Goal: Check status: Check status

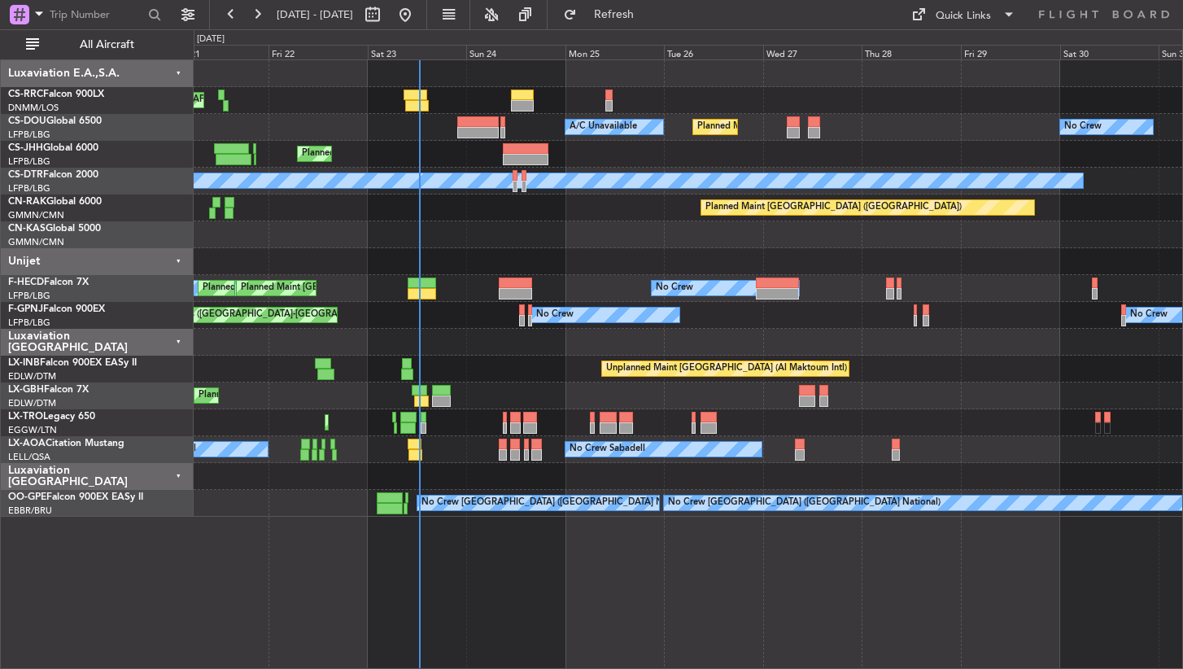
click at [614, 266] on div at bounding box center [688, 261] width 989 height 27
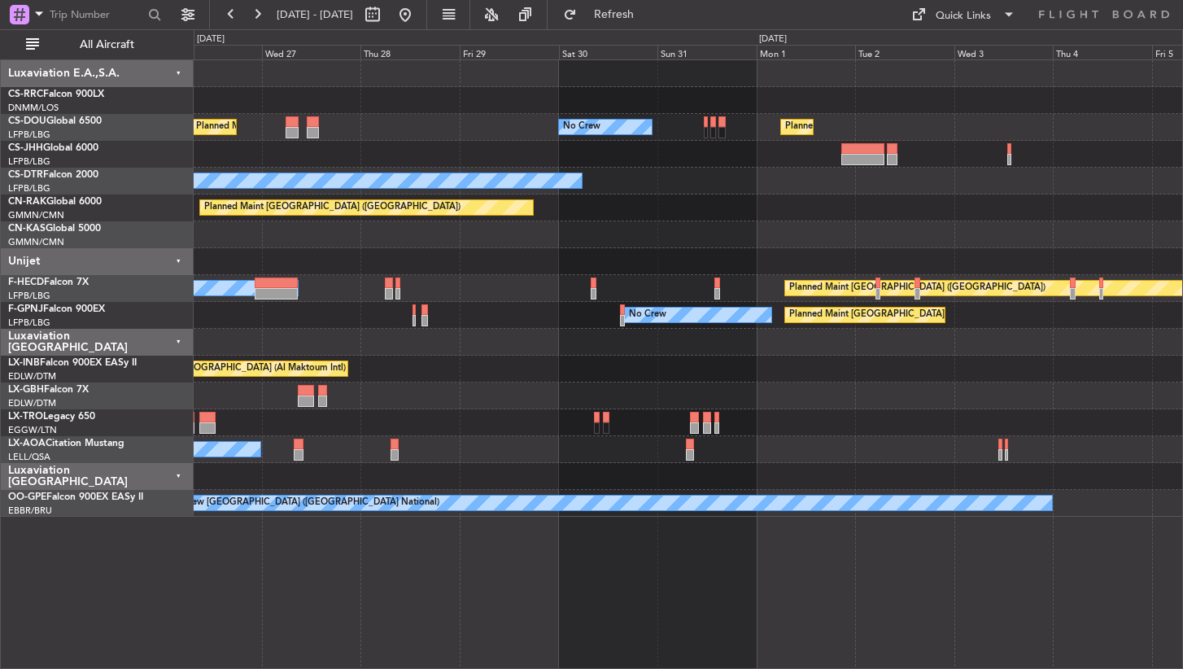
click at [289, 588] on div "Planned Maint [GEOGRAPHIC_DATA] ([GEOGRAPHIC_DATA]) No Crew Planned Maint [GEOG…" at bounding box center [689, 363] width 990 height 609
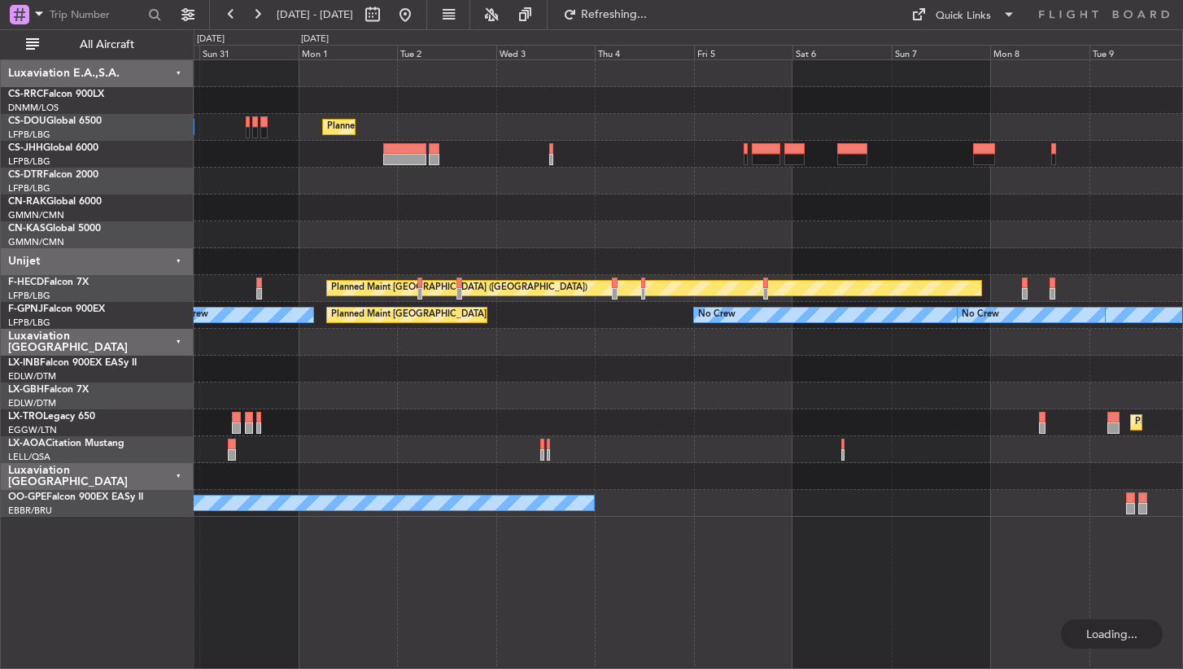
click at [526, 612] on div "No Crew Planned Maint [GEOGRAPHIC_DATA] ([GEOGRAPHIC_DATA]) No Crew Planned Mai…" at bounding box center [689, 363] width 990 height 609
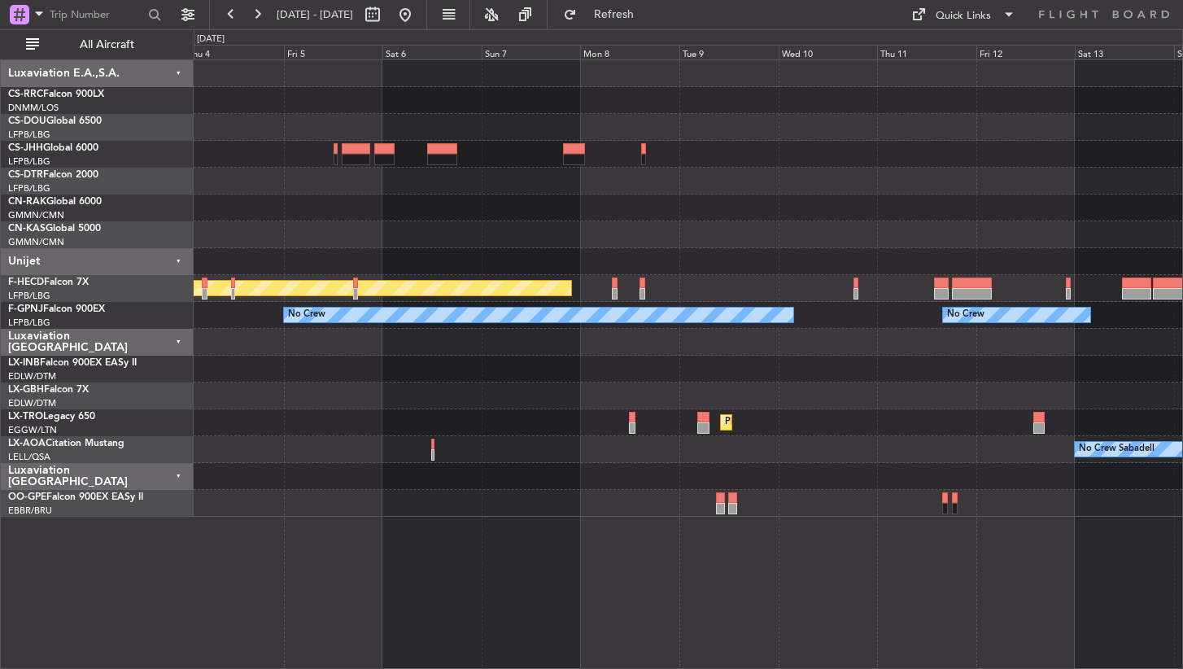
click at [538, 628] on div "Planned Maint [GEOGRAPHIC_DATA] ([GEOGRAPHIC_DATA]) No Crew No Crew No Crew No …" at bounding box center [689, 363] width 990 height 609
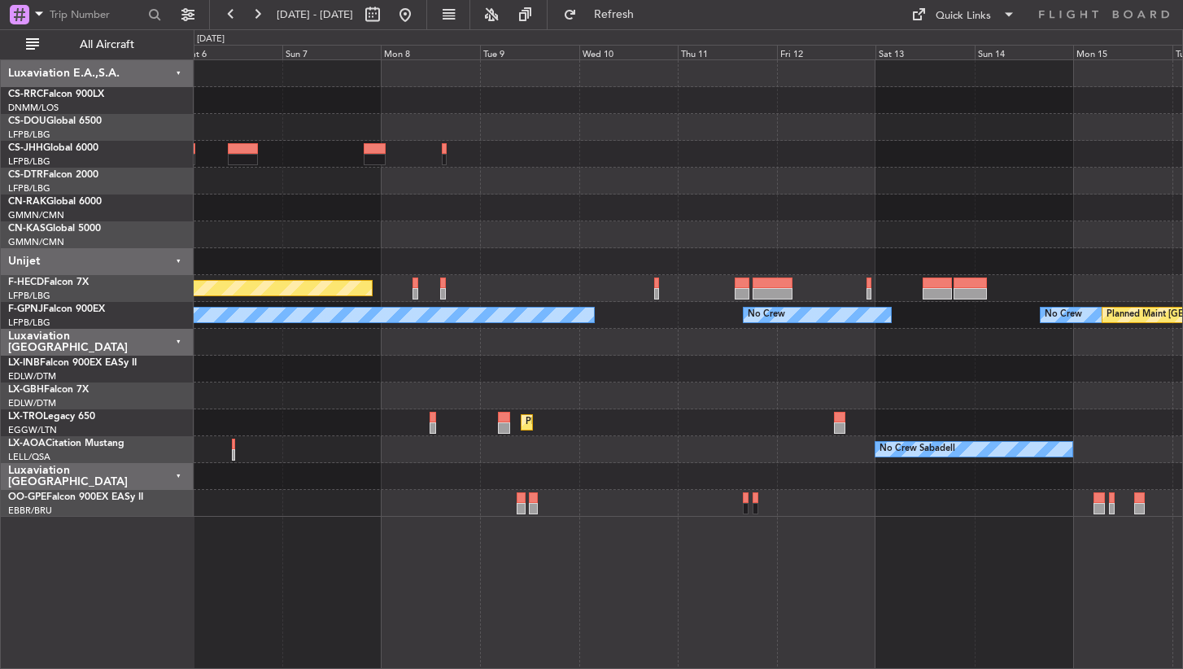
click at [436, 545] on div "Planned Maint [GEOGRAPHIC_DATA] ([GEOGRAPHIC_DATA]) No Crew No Crew No Crew No …" at bounding box center [689, 363] width 990 height 609
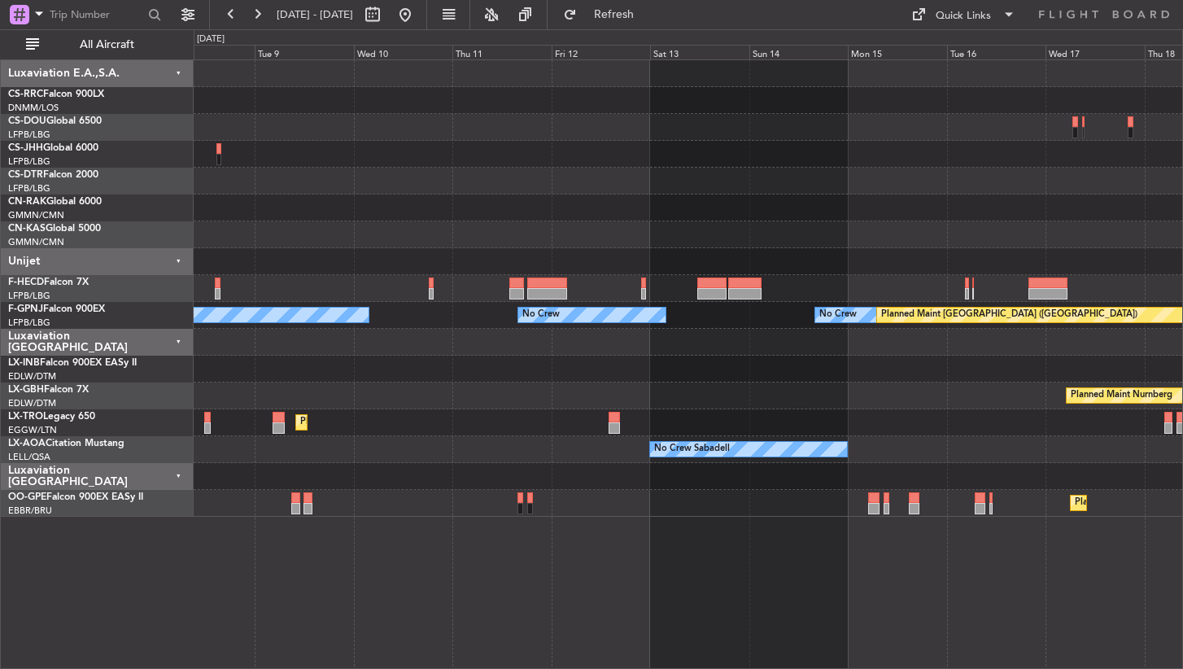
click at [911, 589] on div "No Crew Planned Maint [GEOGRAPHIC_DATA] ([GEOGRAPHIC_DATA]) No Crew No Crew No …" at bounding box center [689, 363] width 990 height 609
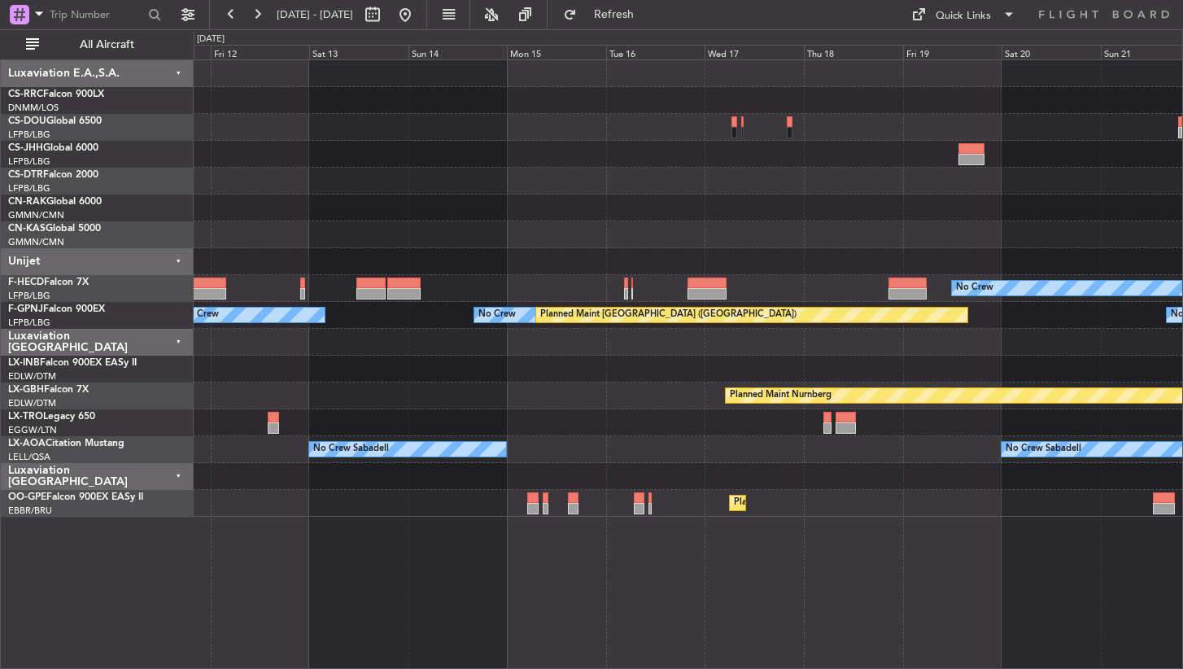
click at [677, 543] on div "Planned Maint Casablanca ([PERSON_NAME] Intl) No Crew Planned Maint [GEOGRAPHIC…" at bounding box center [689, 363] width 990 height 609
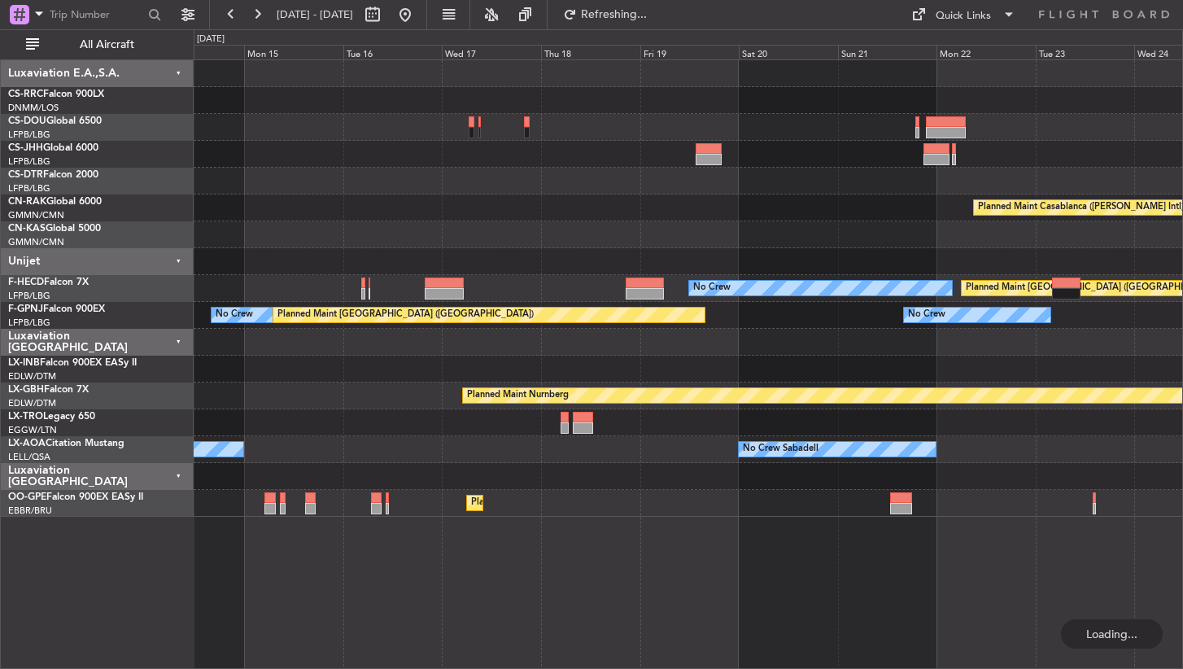
click at [885, 544] on div "Planned Maint Casablanca ([PERSON_NAME] Intl) No Crew Planned Maint [GEOGRAPHIC…" at bounding box center [689, 363] width 990 height 609
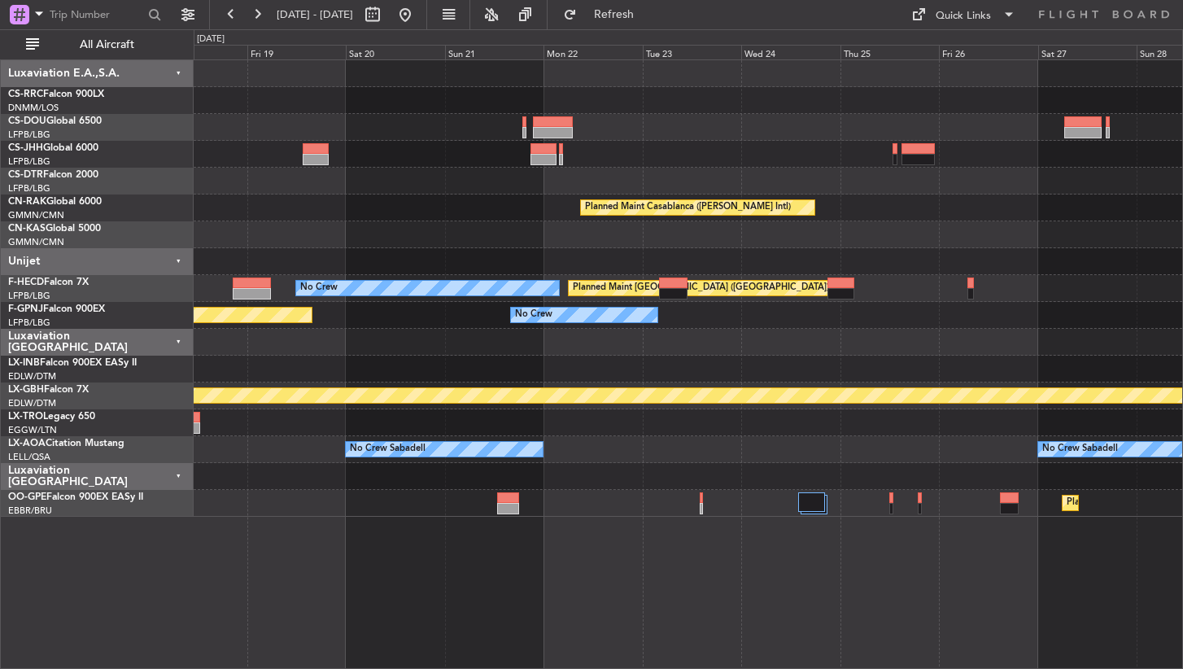
click at [559, 588] on div "Planned Maint Casablanca ([PERSON_NAME] Intl) No Crew Planned Maint [GEOGRAPHIC…" at bounding box center [689, 363] width 990 height 609
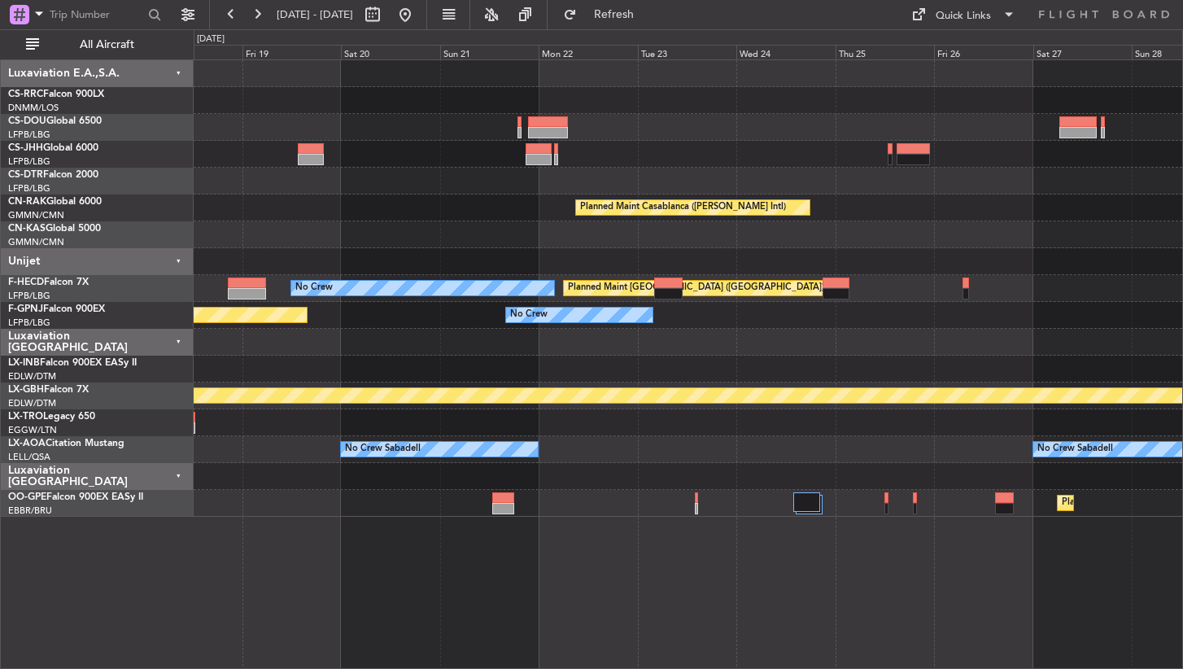
click at [614, 553] on div "Planned Maint Casablanca ([PERSON_NAME] Intl) No Crew Planned Maint [GEOGRAPHIC…" at bounding box center [689, 363] width 990 height 609
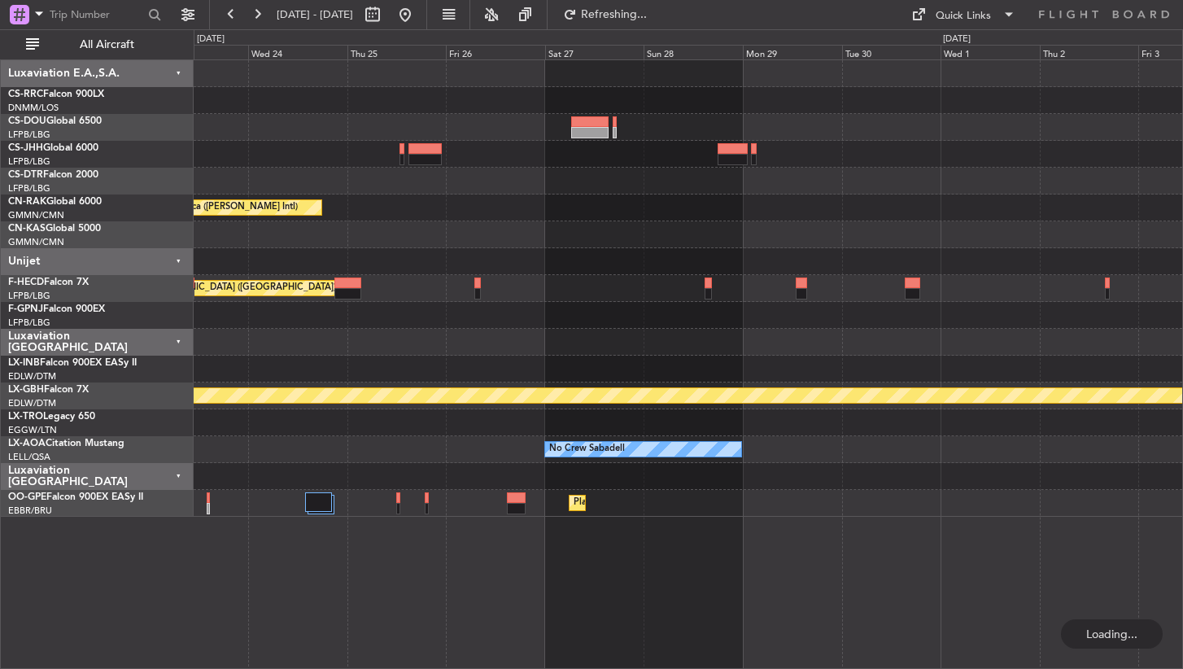
click at [559, 579] on div "Planned Maint Casablanca ([PERSON_NAME] Intl) Planned Maint [GEOGRAPHIC_DATA] (…" at bounding box center [689, 363] width 990 height 609
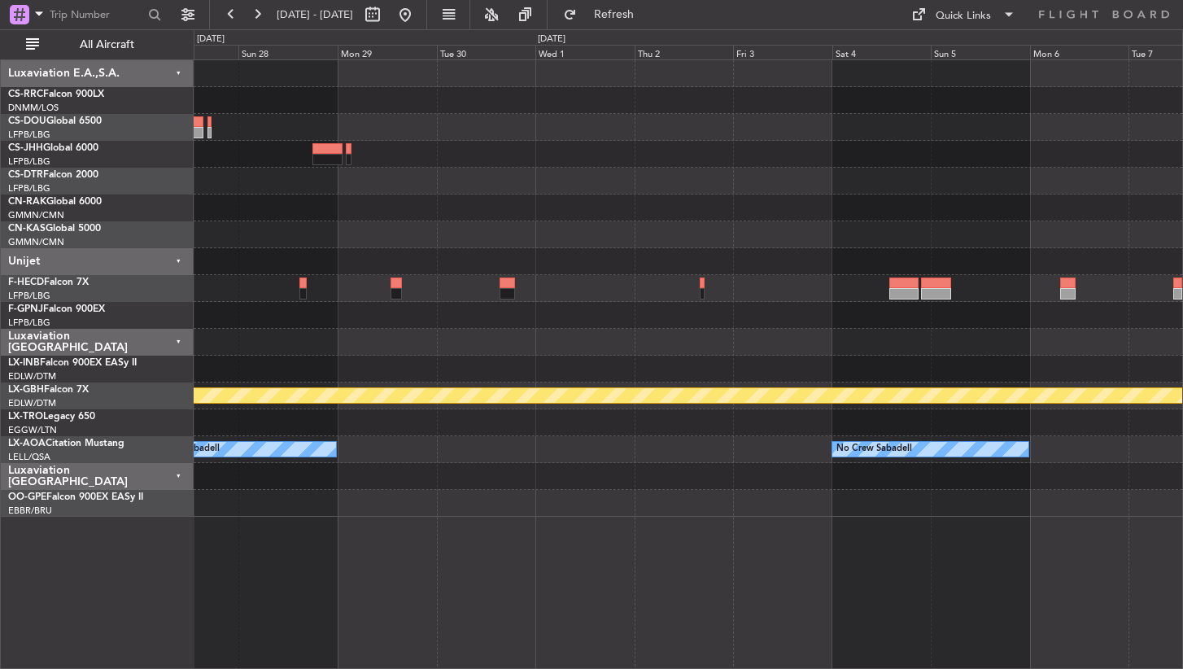
click at [374, 576] on div "Planned Maint Nurnberg No Crew Sabadell No Crew Sabadell Planned Maint [GEOGRAP…" at bounding box center [689, 363] width 990 height 609
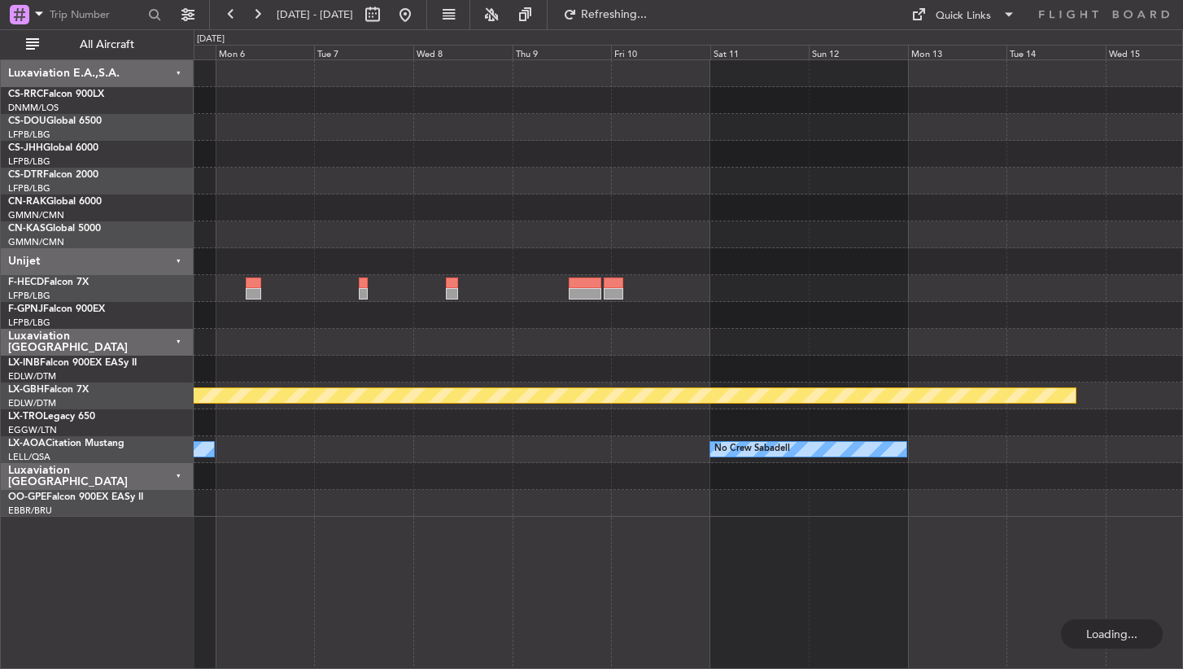
click at [201, 637] on div "Planned Maint Nurnberg No Crew Sabadell No Crew Sabadell" at bounding box center [689, 363] width 990 height 609
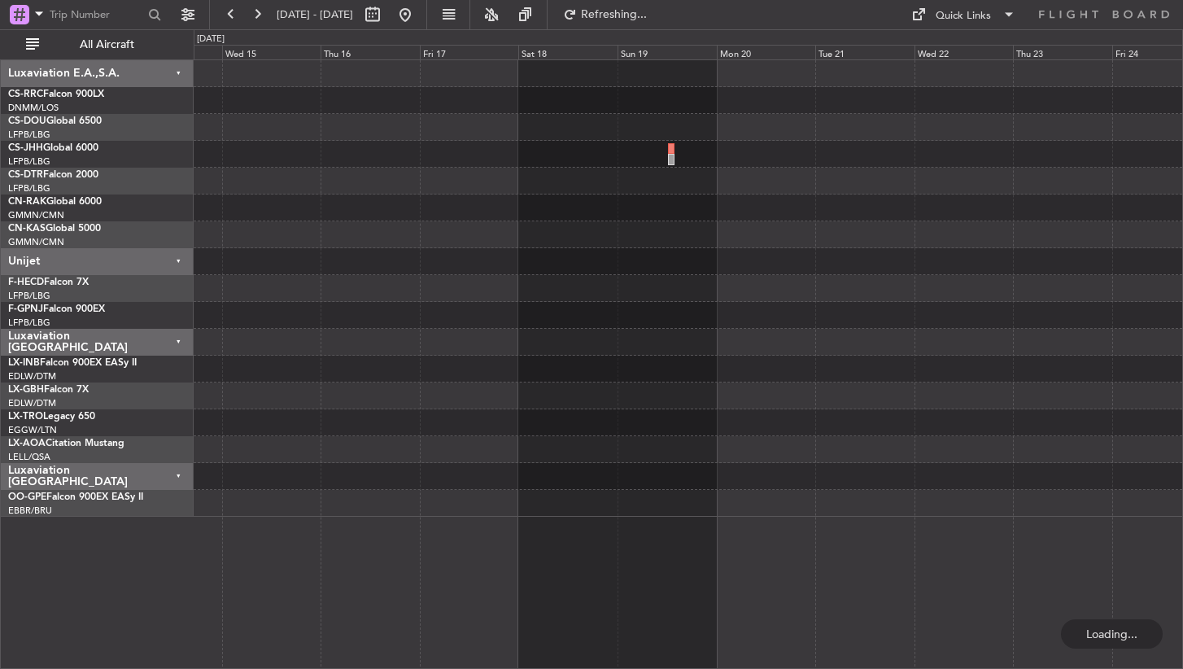
click at [213, 582] on div "Planned Maint Nurnberg No Crew Sabadell" at bounding box center [689, 363] width 990 height 609
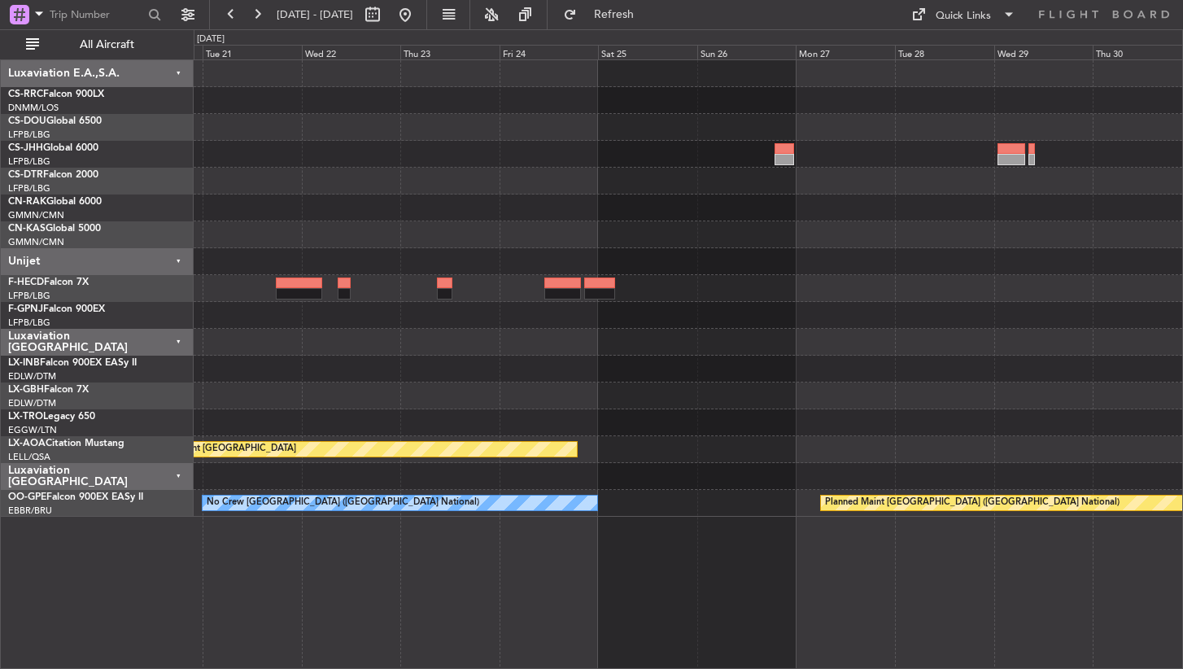
click at [317, 582] on div "Planned Maint [GEOGRAPHIC_DATA] No Crew [GEOGRAPHIC_DATA] (Brussels National) P…" at bounding box center [689, 363] width 990 height 609
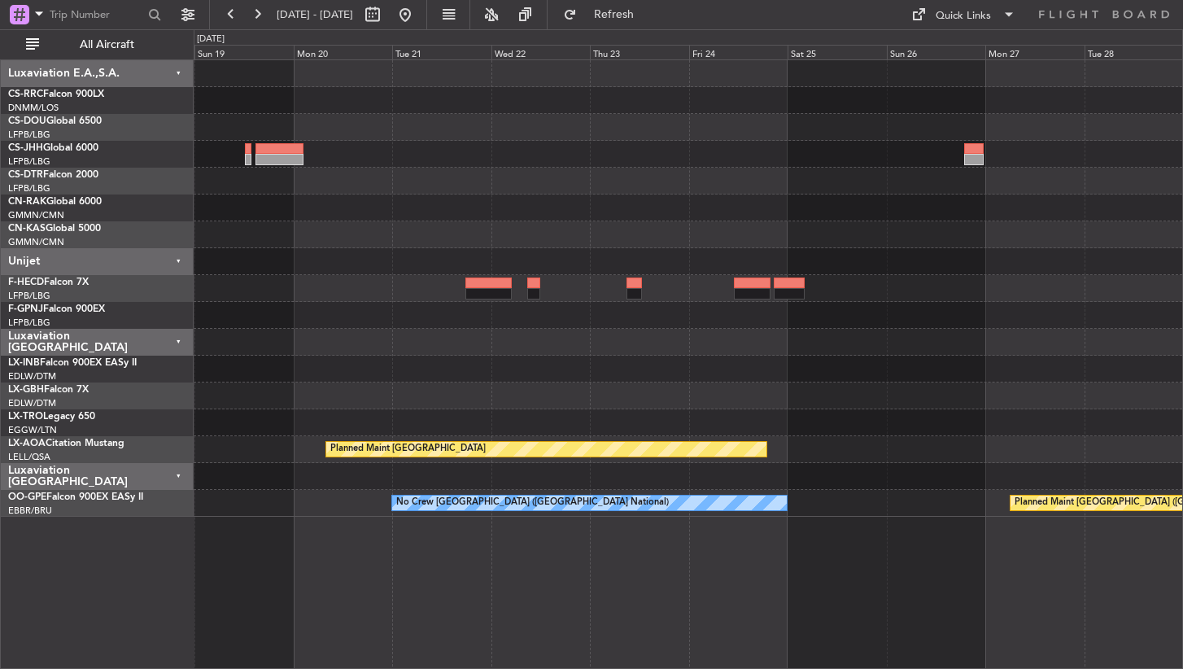
click at [741, 559] on div "Planned Maint [GEOGRAPHIC_DATA] No Crew [GEOGRAPHIC_DATA] (Brussels National) P…" at bounding box center [689, 363] width 990 height 609
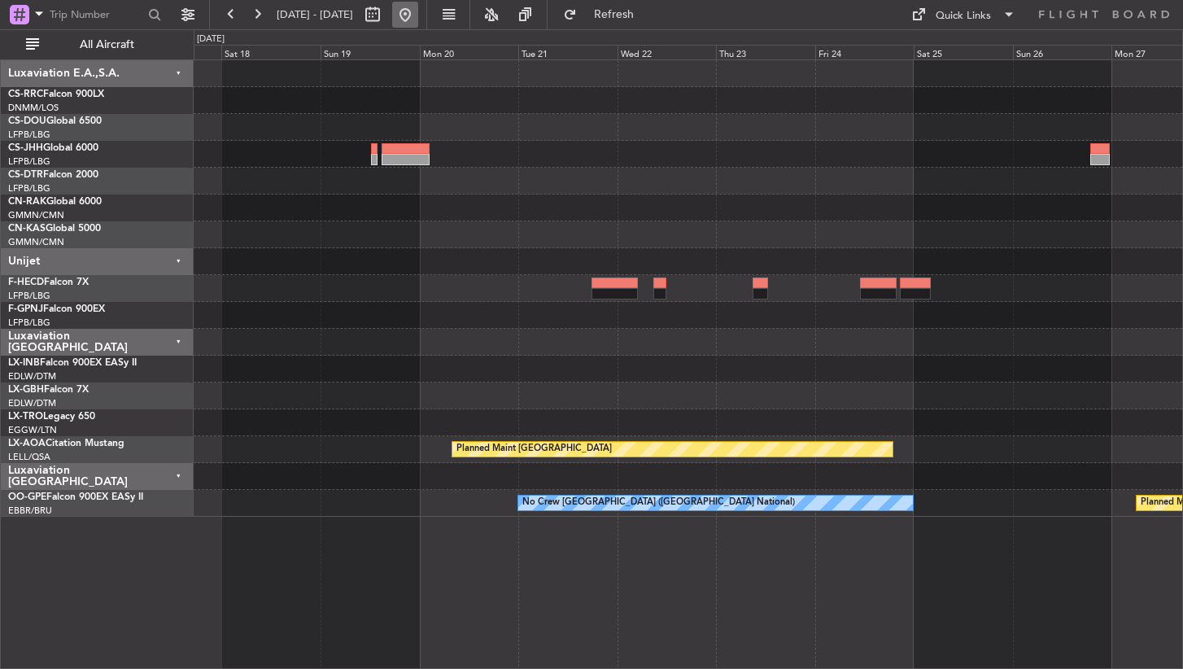
click at [418, 21] on button at bounding box center [405, 15] width 26 height 26
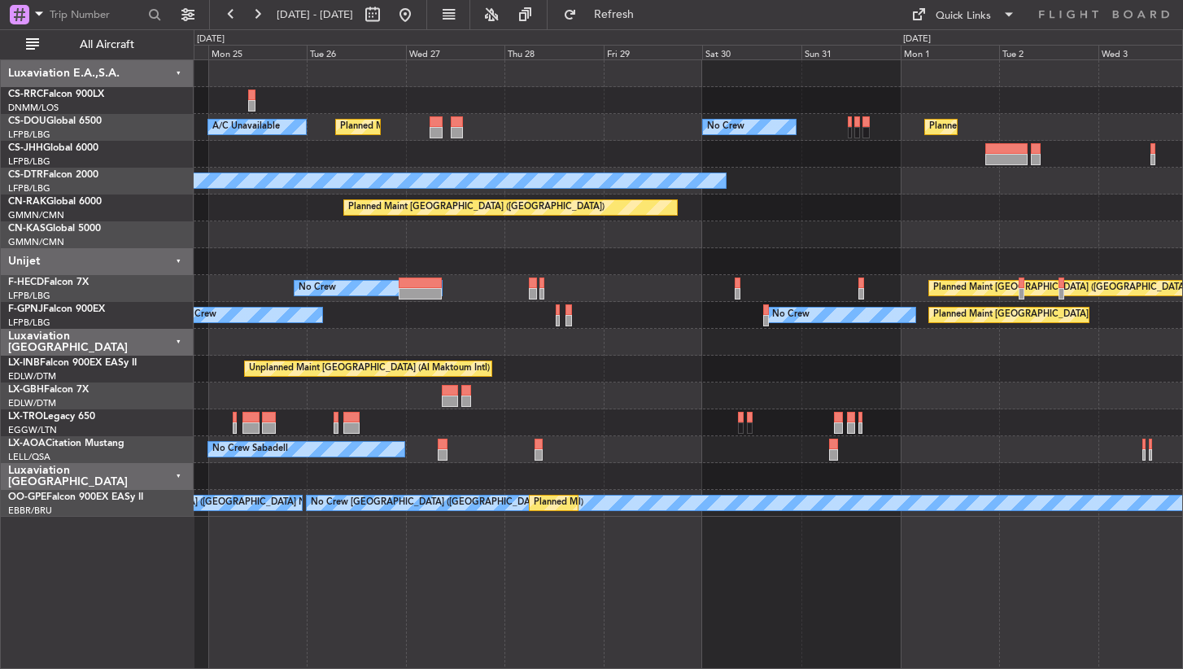
click at [247, 597] on div "A/C Unavailable Planned Maint [GEOGRAPHIC_DATA] ([GEOGRAPHIC_DATA]) No Crew Pla…" at bounding box center [689, 363] width 990 height 609
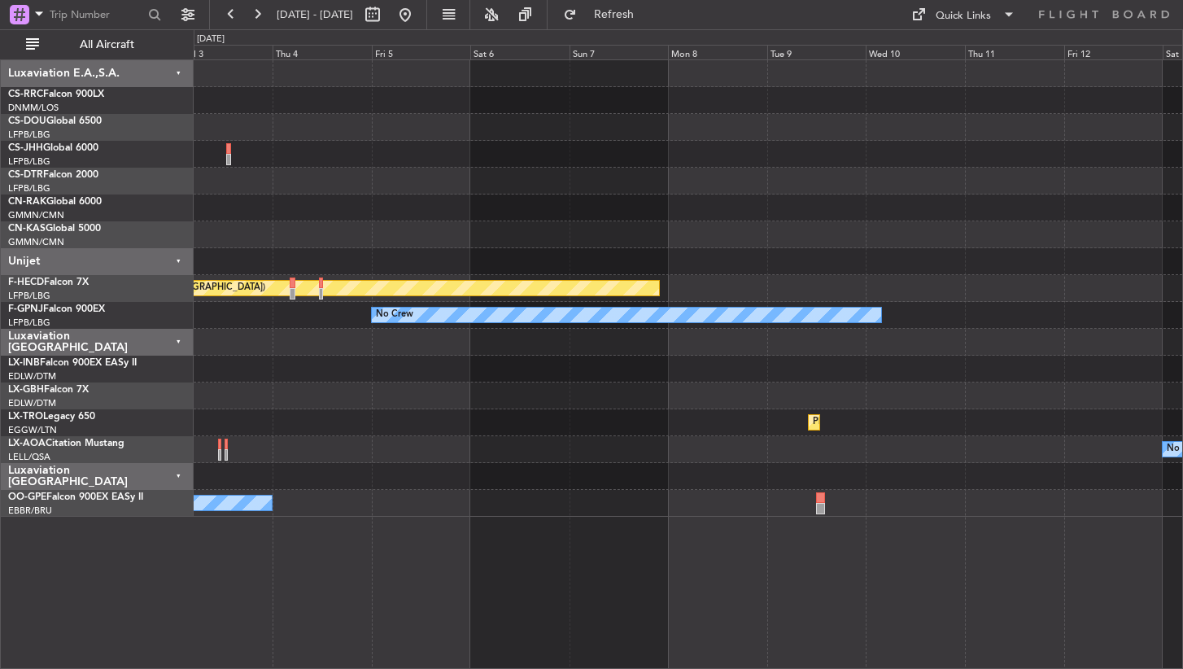
click at [133, 603] on div "Planned Maint [GEOGRAPHIC_DATA] ([GEOGRAPHIC_DATA]) Planned Maint [GEOGRAPHIC_D…" at bounding box center [591, 349] width 1183 height 640
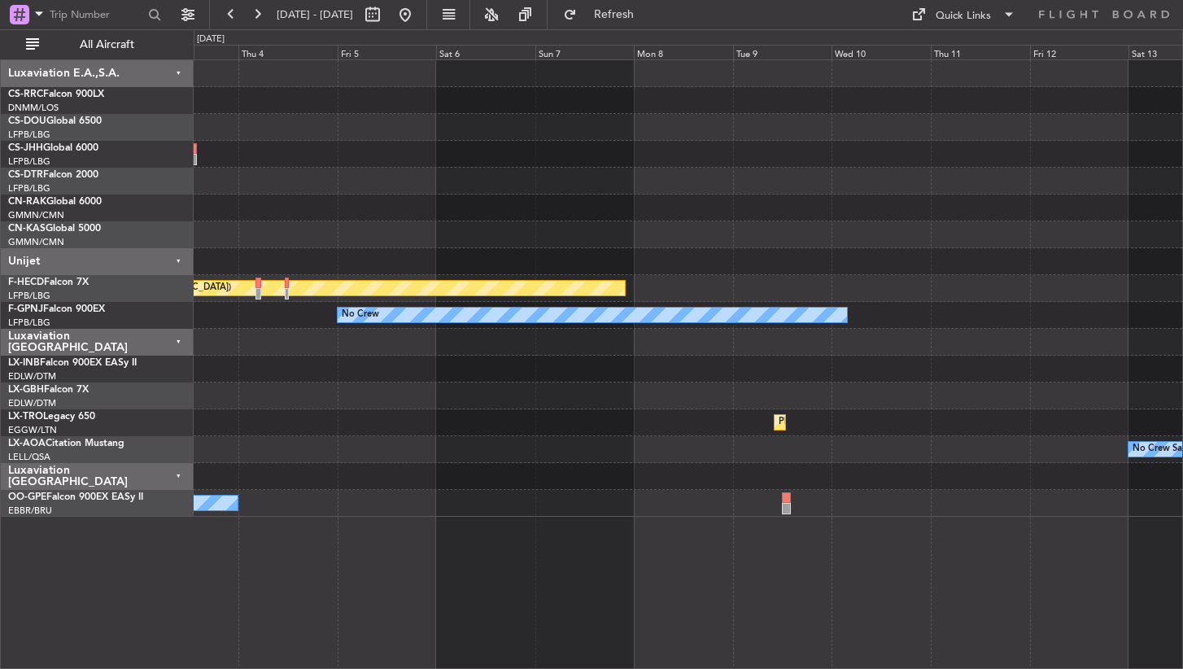
click at [248, 552] on div "Planned Maint [GEOGRAPHIC_DATA] ([GEOGRAPHIC_DATA]) Planned Maint [GEOGRAPHIC_D…" at bounding box center [689, 363] width 990 height 609
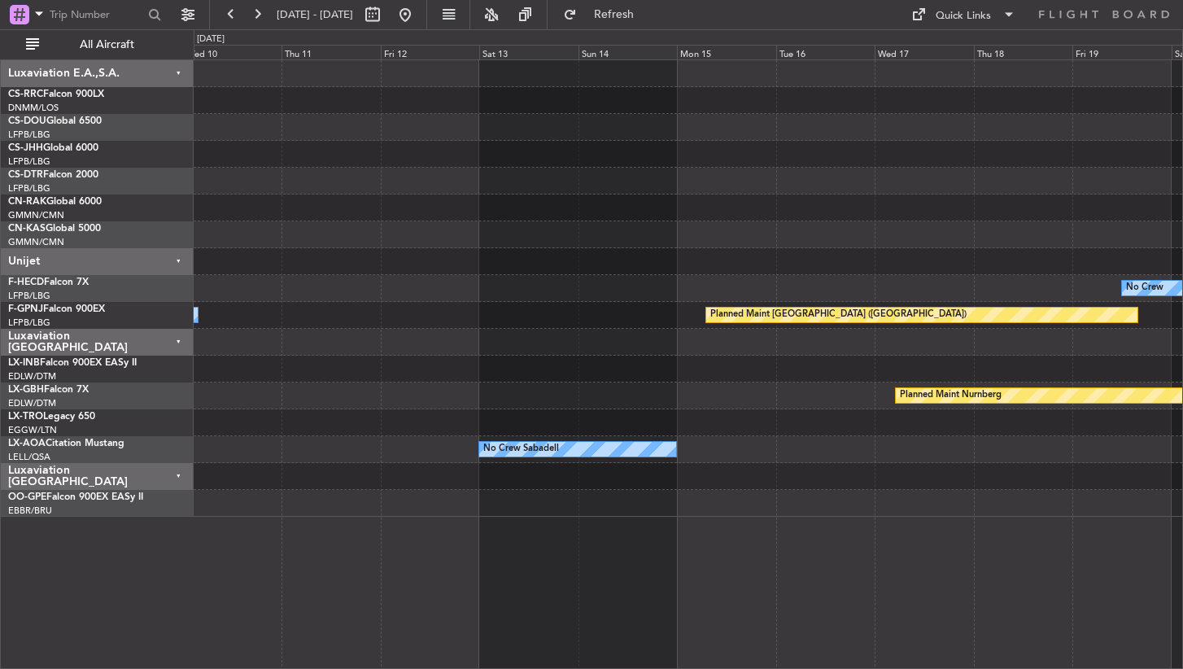
click at [502, 548] on div "Planned Maint Casablanca ([PERSON_NAME] Intl) No Crew Planned Maint [GEOGRAPHIC…" at bounding box center [689, 363] width 990 height 609
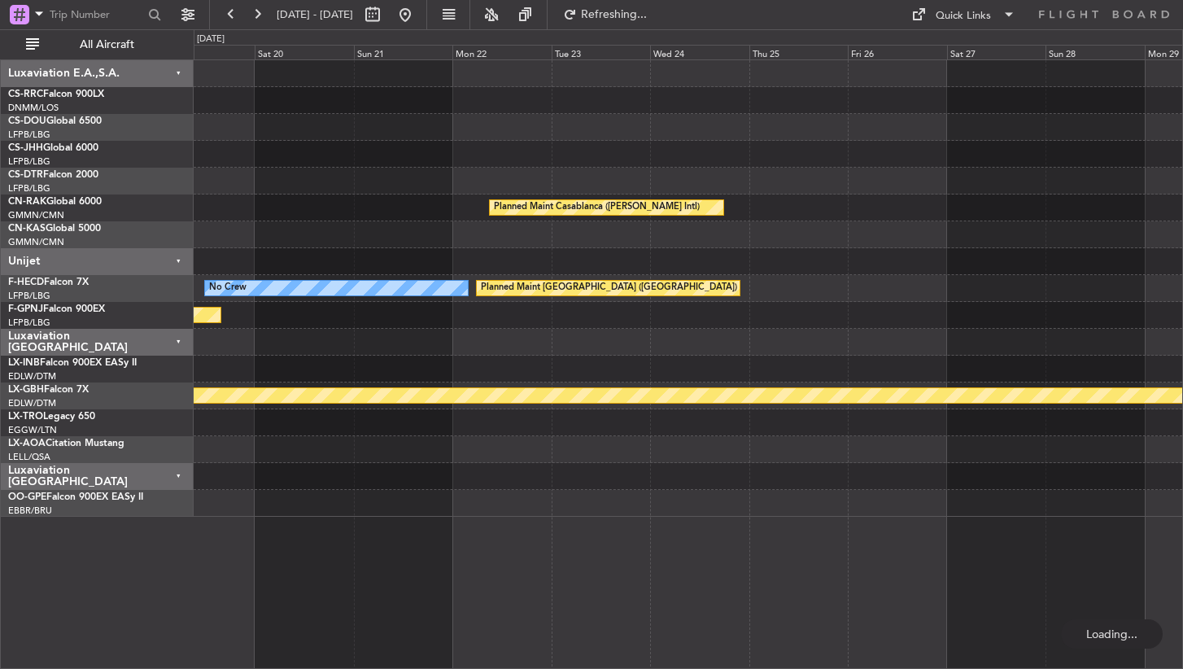
click at [526, 636] on div "Planned Maint Casablanca ([PERSON_NAME] Intl) No Crew Planned Maint [GEOGRAPHIC…" at bounding box center [689, 363] width 990 height 609
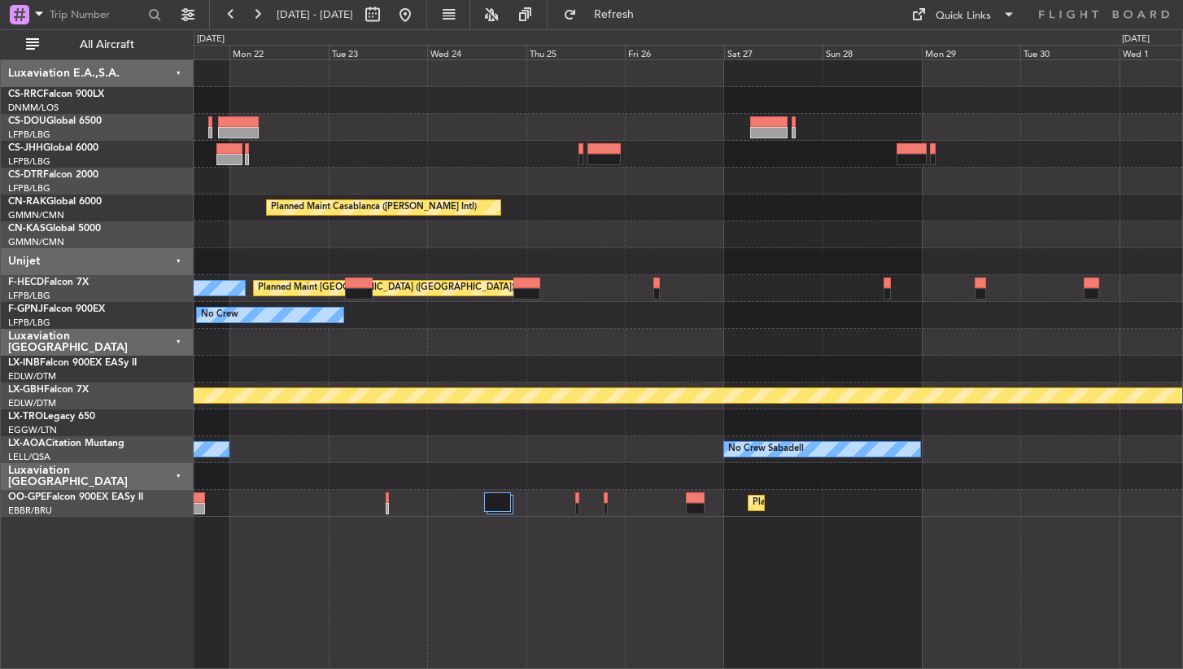
click at [213, 612] on div "Planned Maint Casablanca ([PERSON_NAME] Intl) No Crew Planned Maint [GEOGRAPHIC…" at bounding box center [689, 363] width 990 height 609
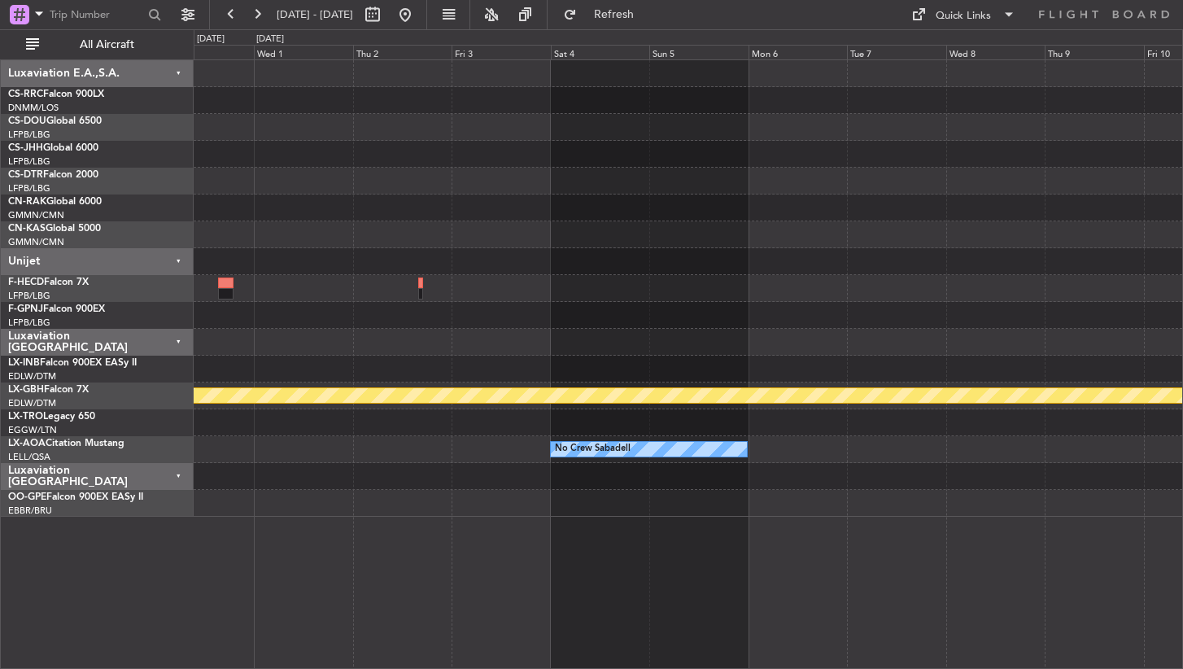
click at [395, 581] on div "Planned Maint Nurnberg No Crew Sabadell No Crew Sabadell" at bounding box center [689, 363] width 990 height 609
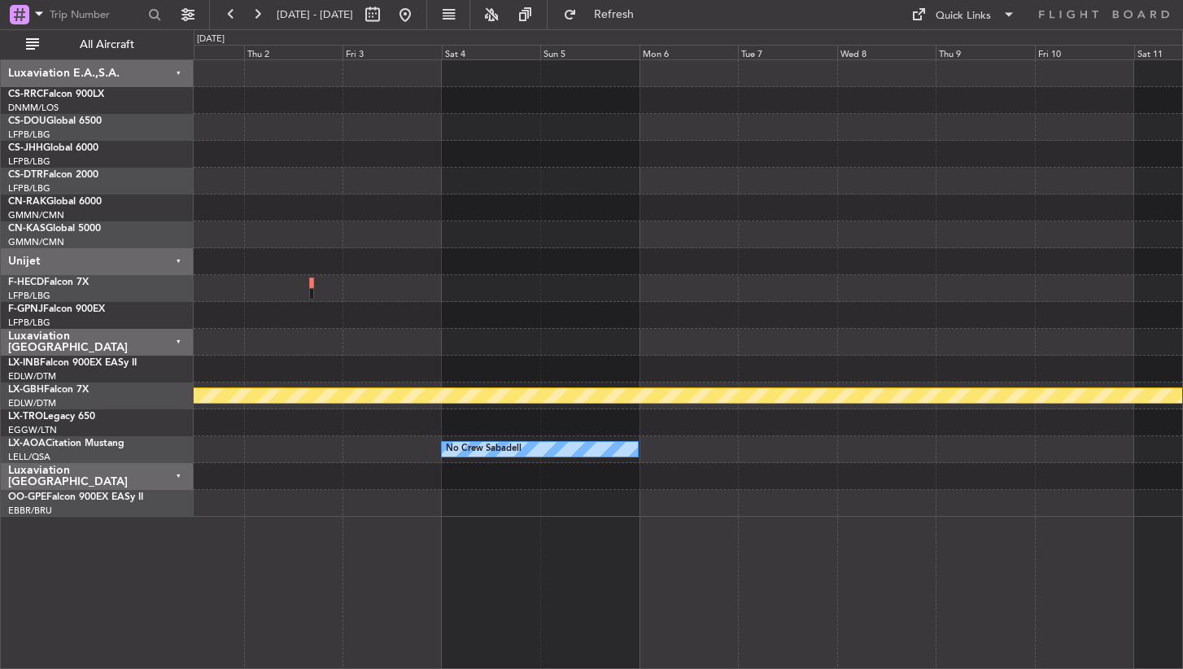
click at [500, 514] on div "Planned Maint Nurnberg No Crew Sabadell" at bounding box center [689, 363] width 990 height 609
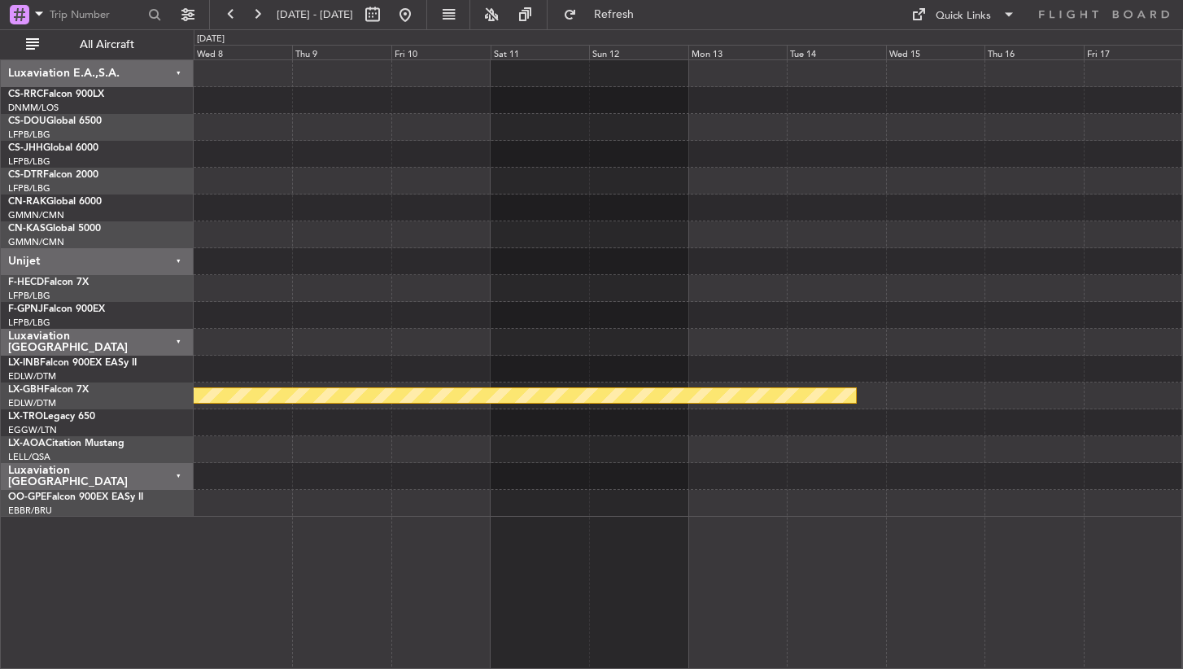
click at [293, 563] on div "Planned Maint Nurnberg Planned Maint [GEOGRAPHIC_DATA] No Crew Sabadell" at bounding box center [689, 363] width 990 height 609
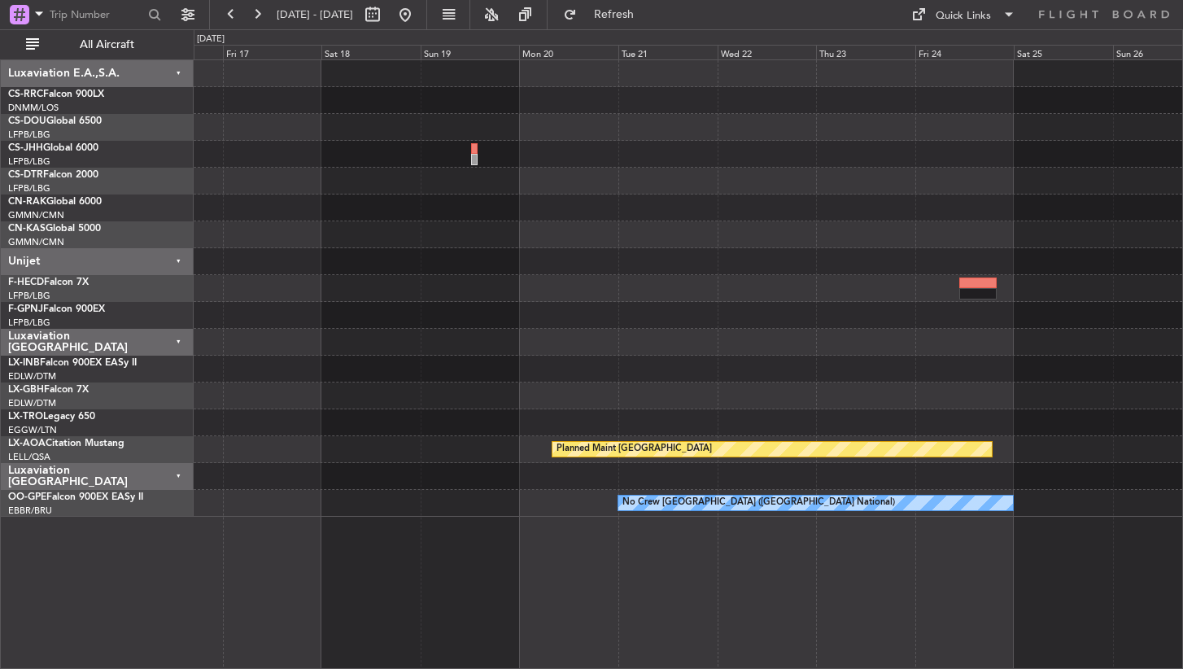
click at [376, 535] on div "Planned Maint Nurnberg Planned Maint [GEOGRAPHIC_DATA] No Crew [GEOGRAPHIC_DATA…" at bounding box center [689, 363] width 990 height 609
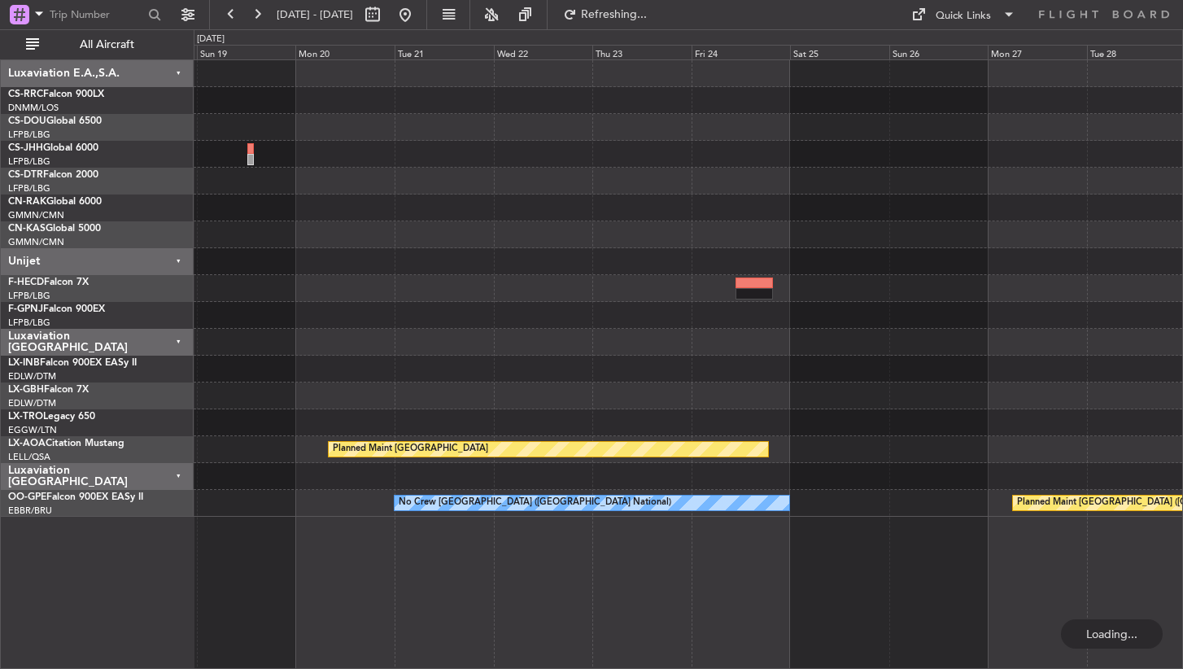
click at [772, 570] on div "Planned Maint [GEOGRAPHIC_DATA] No Crew [GEOGRAPHIC_DATA] (Brussels National) P…" at bounding box center [689, 363] width 990 height 609
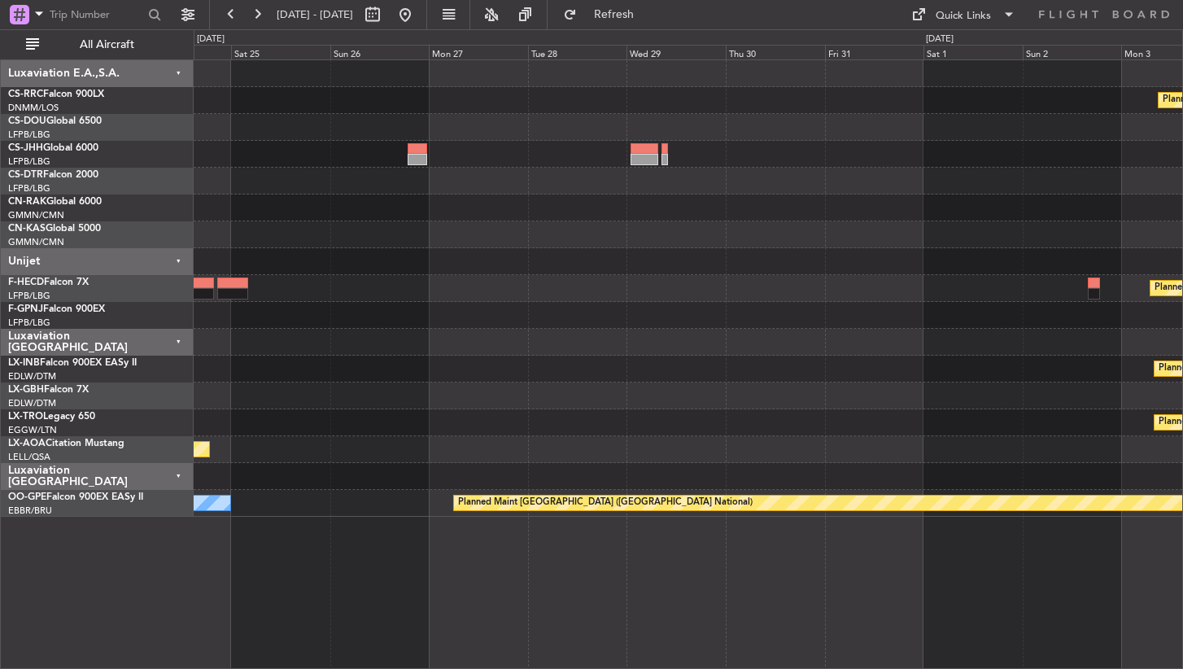
click at [1077, 562] on div "Planned Maint [GEOGRAPHIC_DATA] ([GEOGRAPHIC_DATA]) Planned Maint [GEOGRAPHIC_D…" at bounding box center [689, 363] width 990 height 609
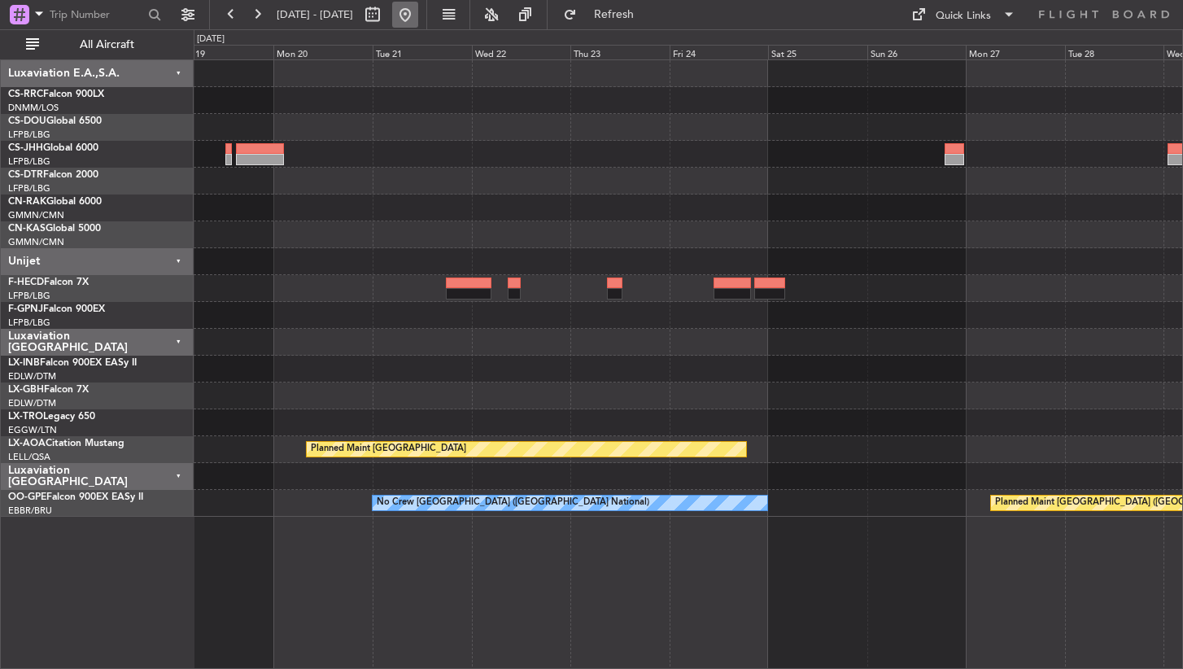
click at [418, 16] on button at bounding box center [405, 15] width 26 height 26
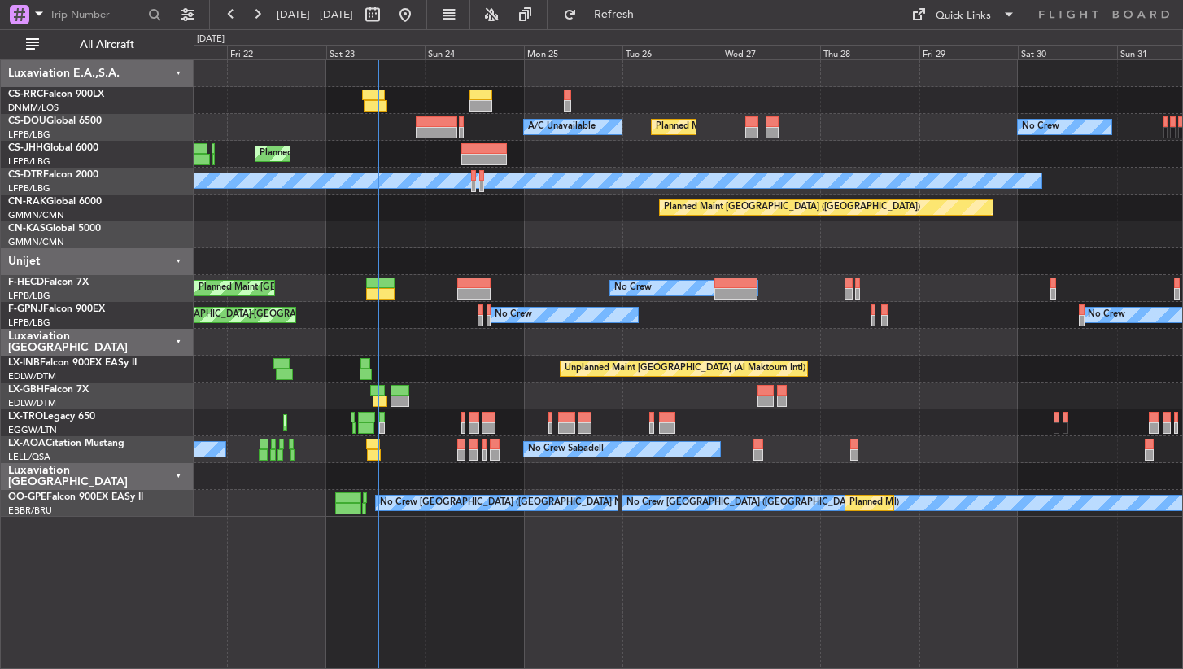
click at [540, 612] on div "Planned Maint [GEOGRAPHIC_DATA] ([GEOGRAPHIC_DATA]) A/C Unavailable Planned Mai…" at bounding box center [689, 363] width 990 height 609
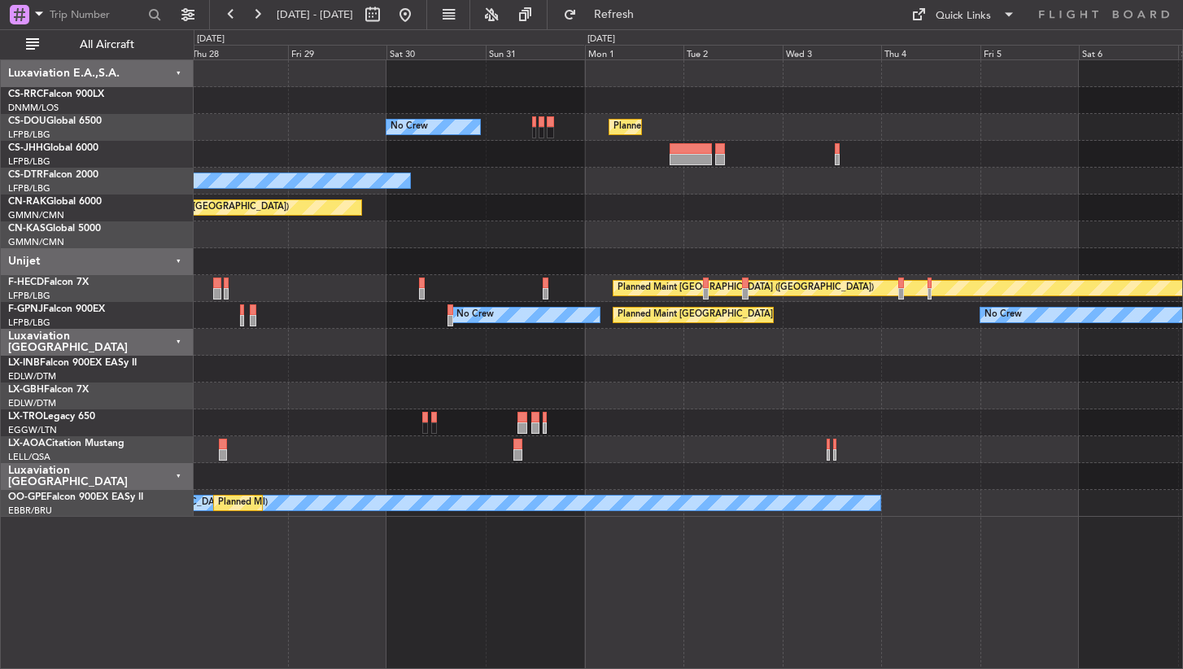
click at [504, 577] on div "No Crew Planned Maint [GEOGRAPHIC_DATA] ([GEOGRAPHIC_DATA]) Planned Maint [GEOG…" at bounding box center [689, 363] width 990 height 609
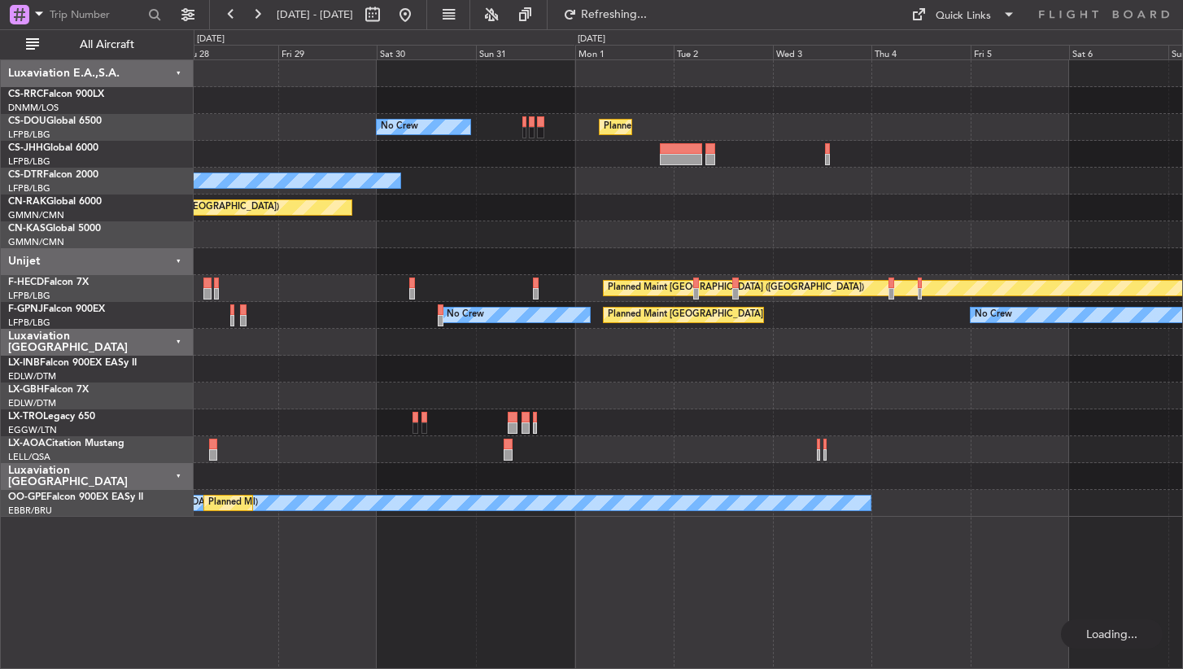
click at [352, 584] on div "No Crew Planned Maint [GEOGRAPHIC_DATA] ([GEOGRAPHIC_DATA]) Planned Maint [GEOG…" at bounding box center [689, 363] width 990 height 609
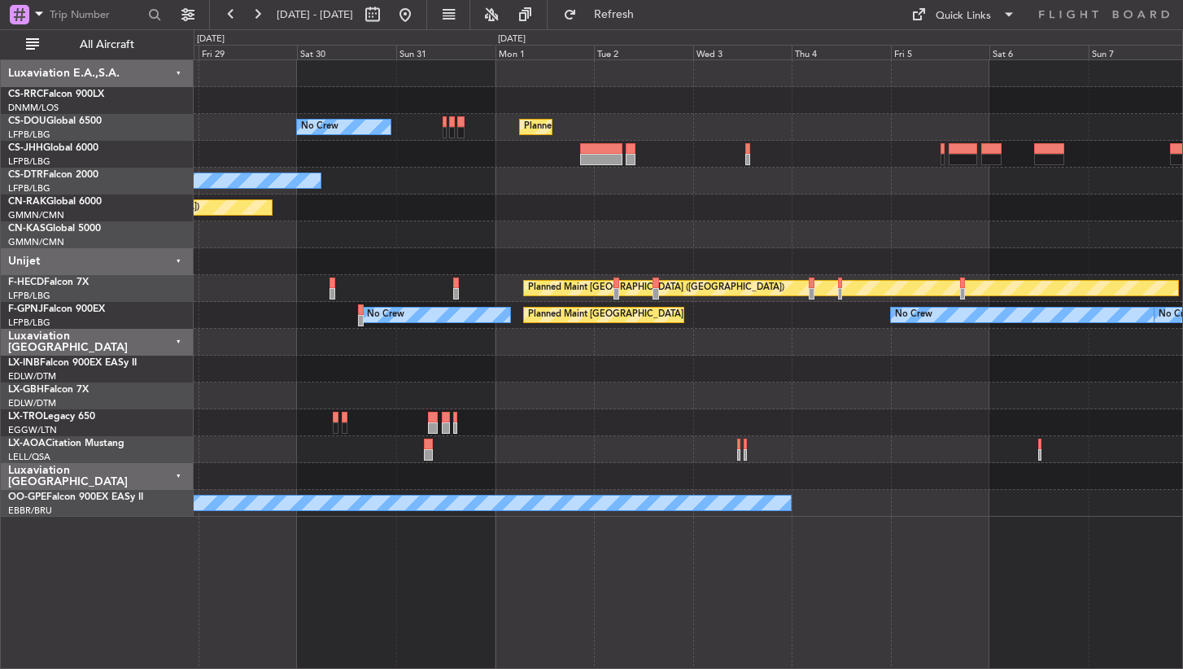
click at [369, 579] on div "Planned Maint [GEOGRAPHIC_DATA] ([GEOGRAPHIC_DATA]) No Crew Planned Maint [GEOG…" at bounding box center [689, 363] width 990 height 609
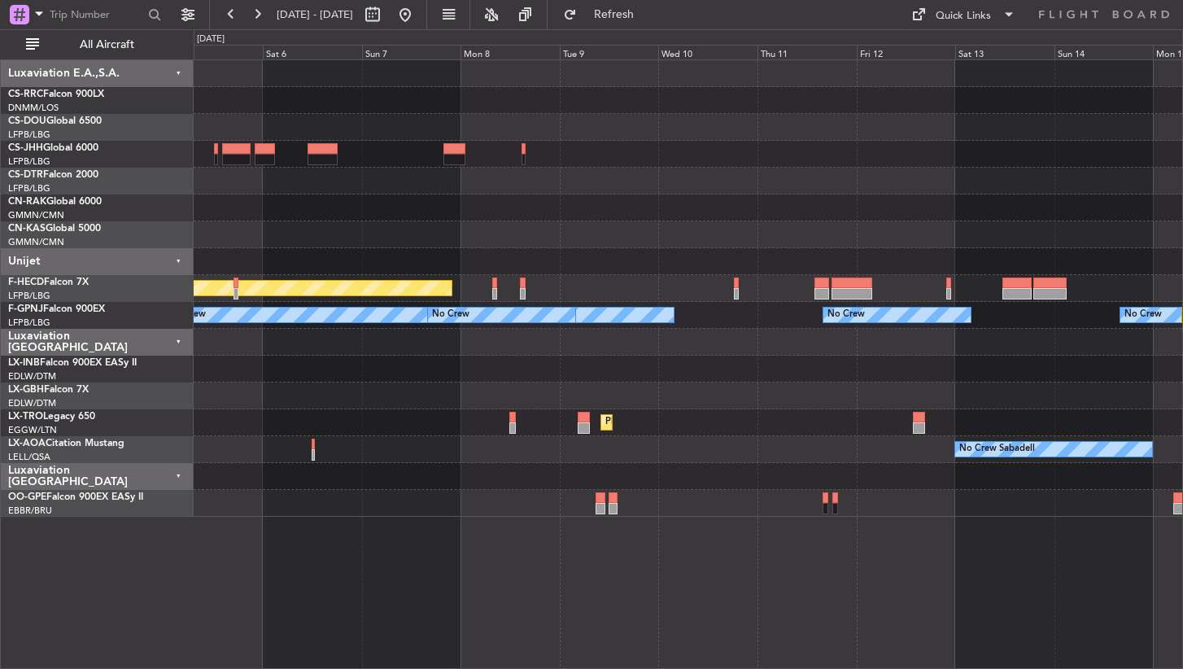
click at [361, 578] on div "Planned Maint [GEOGRAPHIC_DATA] ([GEOGRAPHIC_DATA]) No Crew No Crew No Crew No …" at bounding box center [689, 363] width 990 height 609
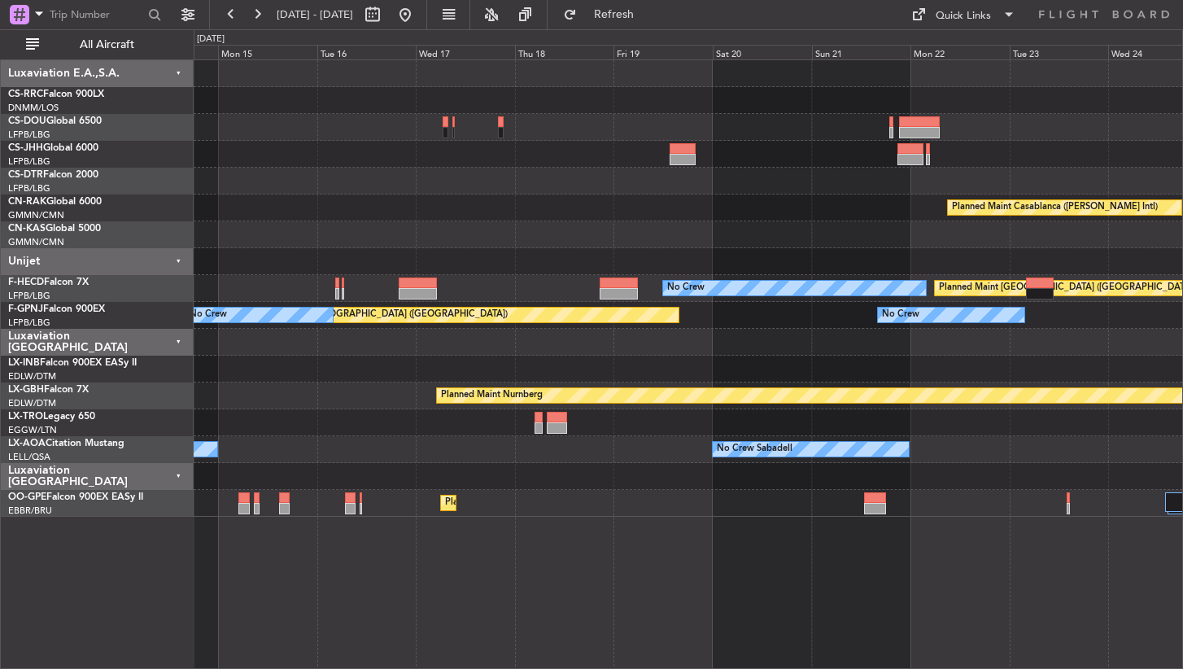
click at [417, 623] on div "Planned Maint Casablanca ([PERSON_NAME] Intl) No Crew Planned Maint [GEOGRAPHIC…" at bounding box center [689, 363] width 990 height 609
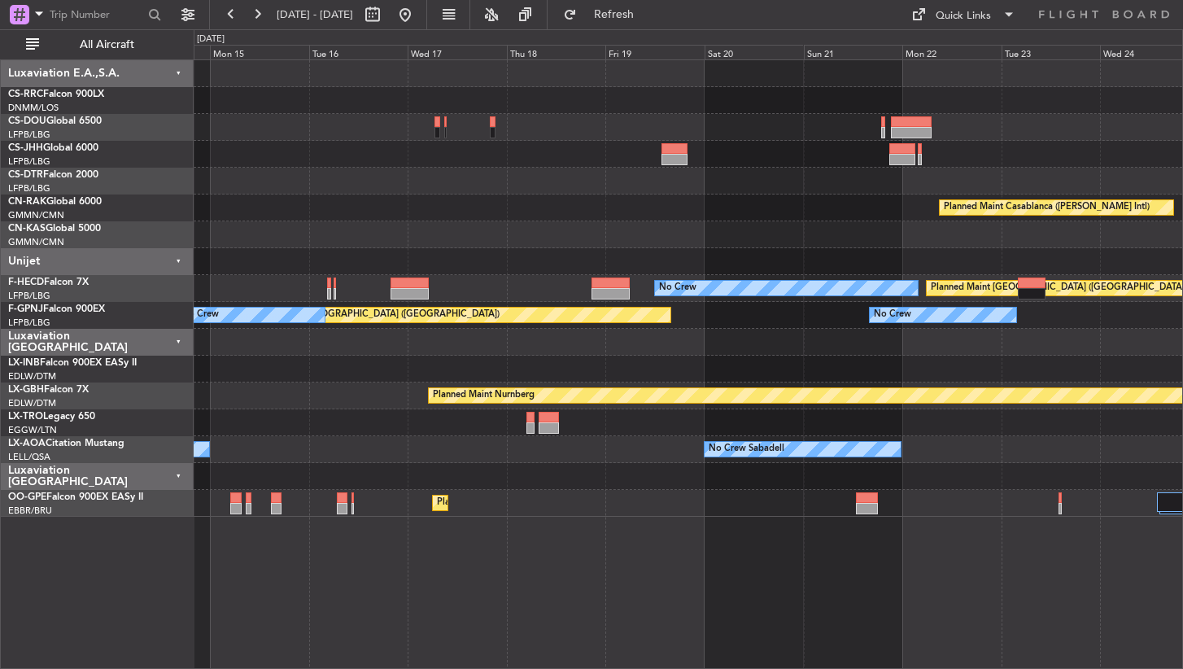
click at [528, 563] on div "Planned Maint Casablanca ([PERSON_NAME] Intl) Planned Maint [GEOGRAPHIC_DATA] (…" at bounding box center [689, 363] width 990 height 609
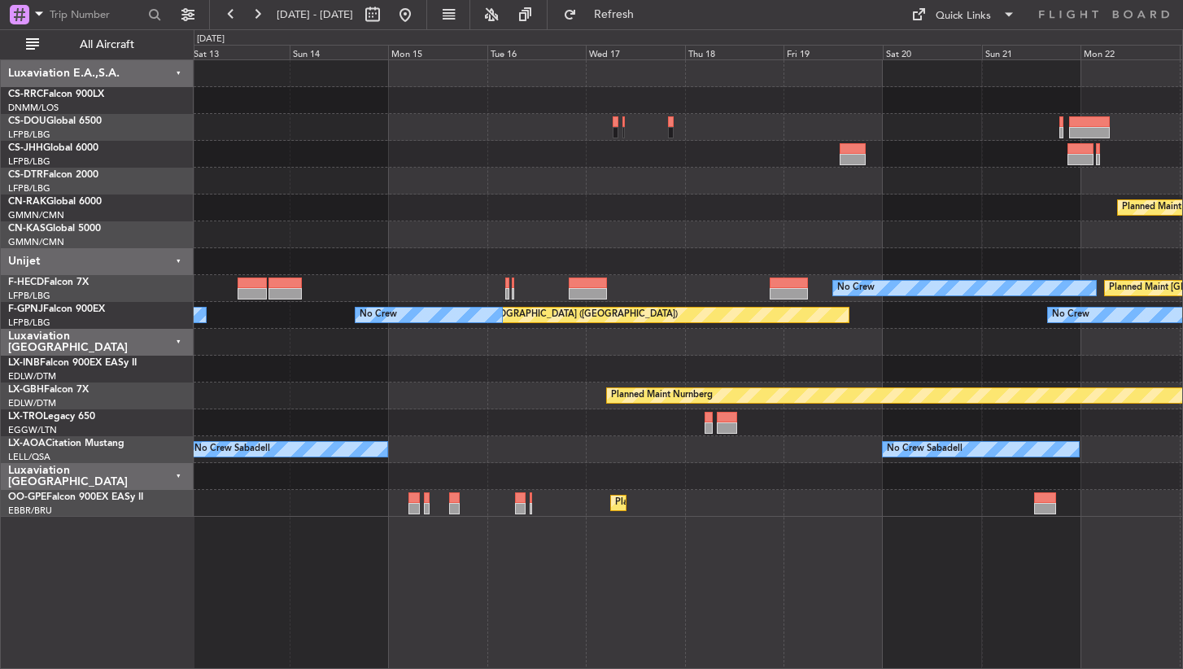
click at [670, 579] on div "Planned Maint Casablanca ([PERSON_NAME] Intl) Planned Maint [GEOGRAPHIC_DATA] (…" at bounding box center [689, 363] width 990 height 609
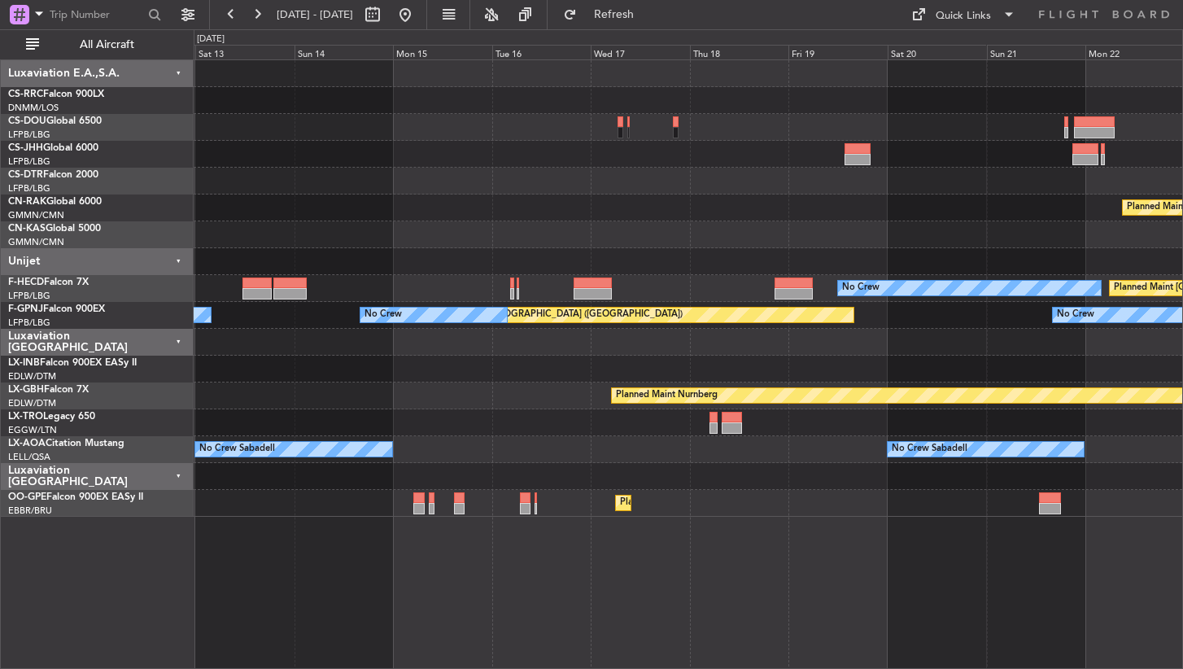
click at [701, 569] on div "Planned Maint Casablanca ([PERSON_NAME] Intl) Planned Maint [GEOGRAPHIC_DATA] (…" at bounding box center [689, 363] width 990 height 609
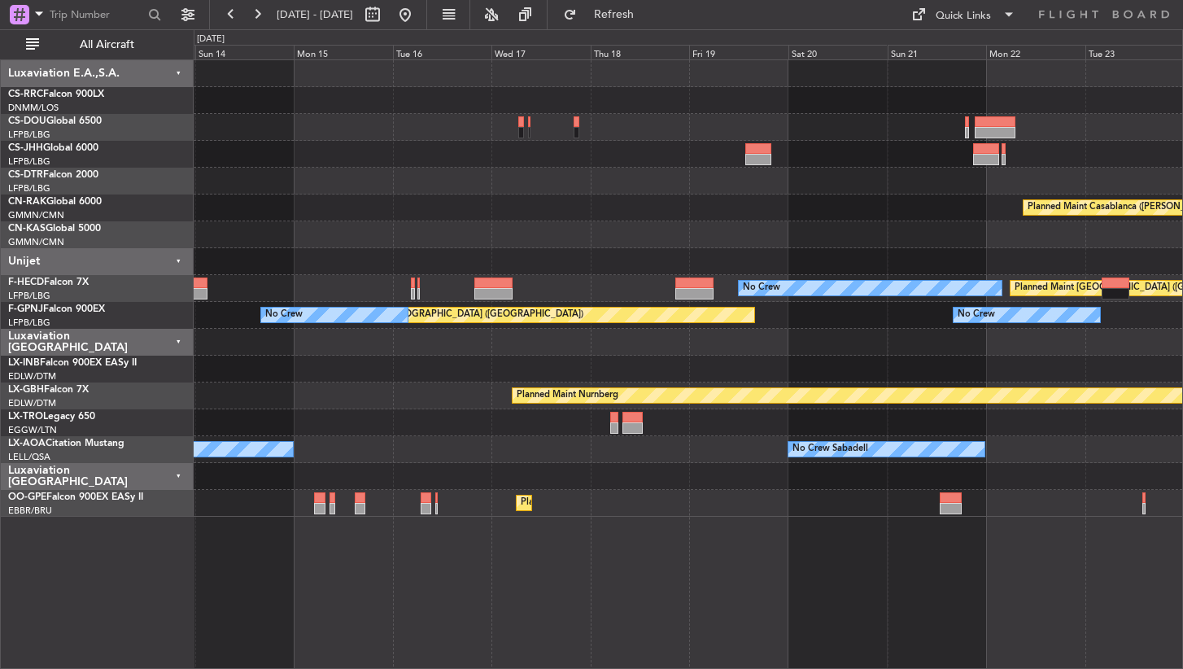
click at [752, 609] on div "Planned Maint Casablanca ([PERSON_NAME] Intl) Planned Maint [GEOGRAPHIC_DATA] (…" at bounding box center [689, 363] width 990 height 609
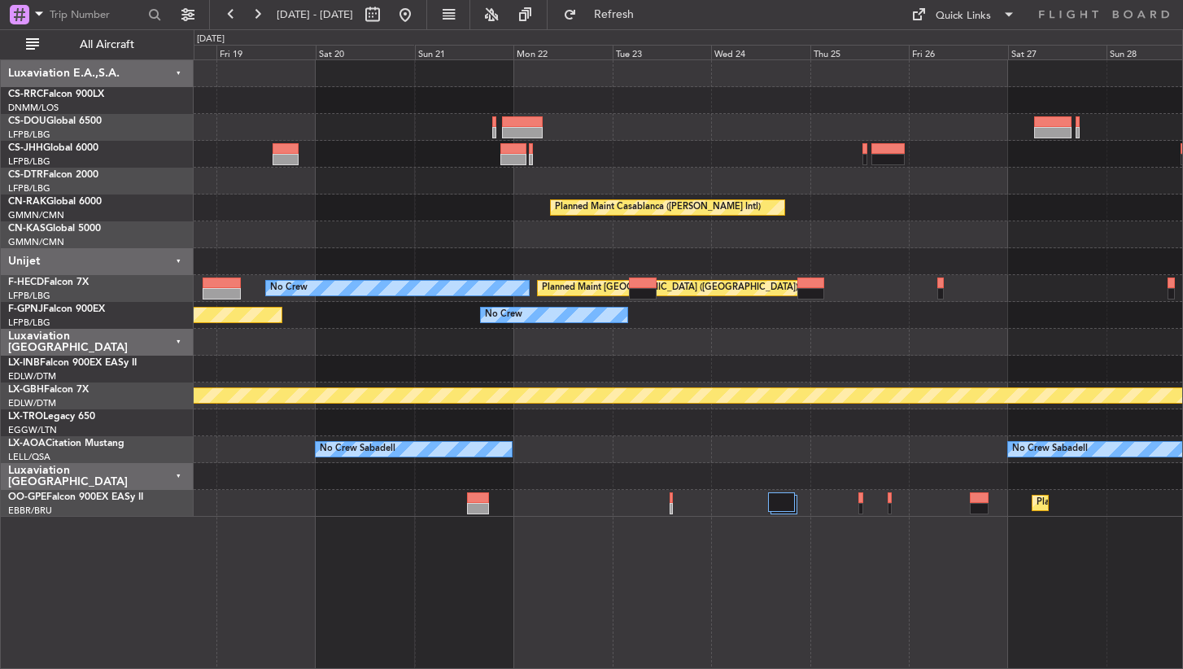
click at [417, 599] on div "Planned Maint Casablanca ([PERSON_NAME] Intl) Planned Maint [GEOGRAPHIC_DATA] (…" at bounding box center [689, 363] width 990 height 609
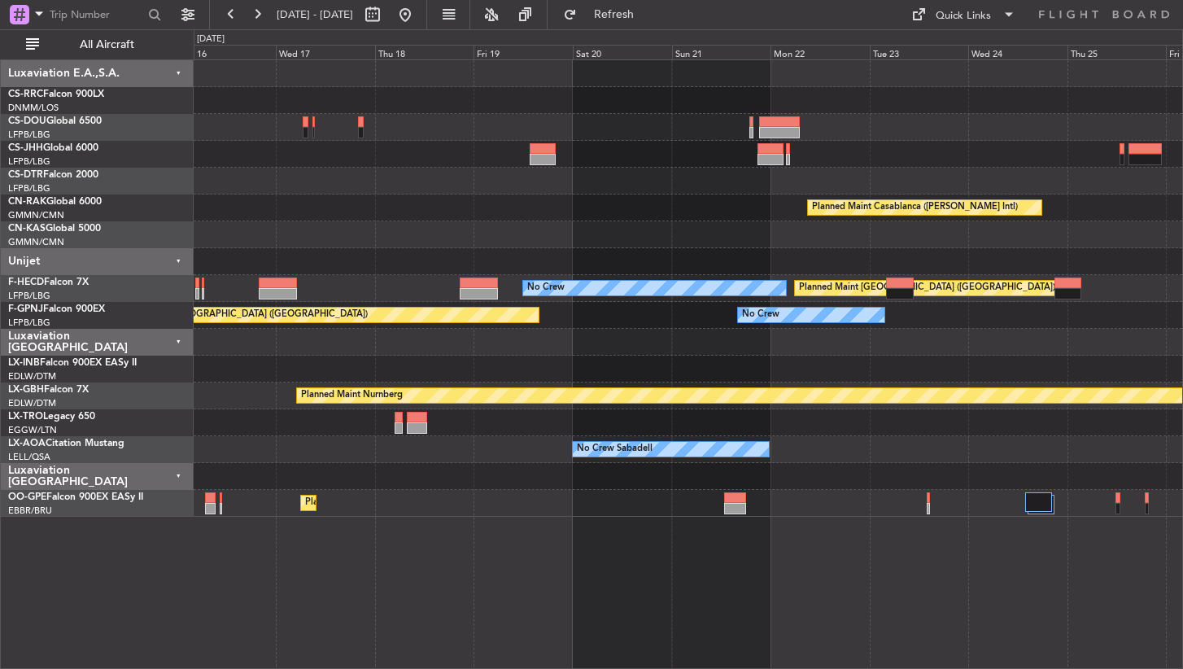
click at [771, 588] on div "Planned Maint Casablanca ([PERSON_NAME] Intl) Planned Maint [GEOGRAPHIC_DATA] (…" at bounding box center [689, 363] width 990 height 609
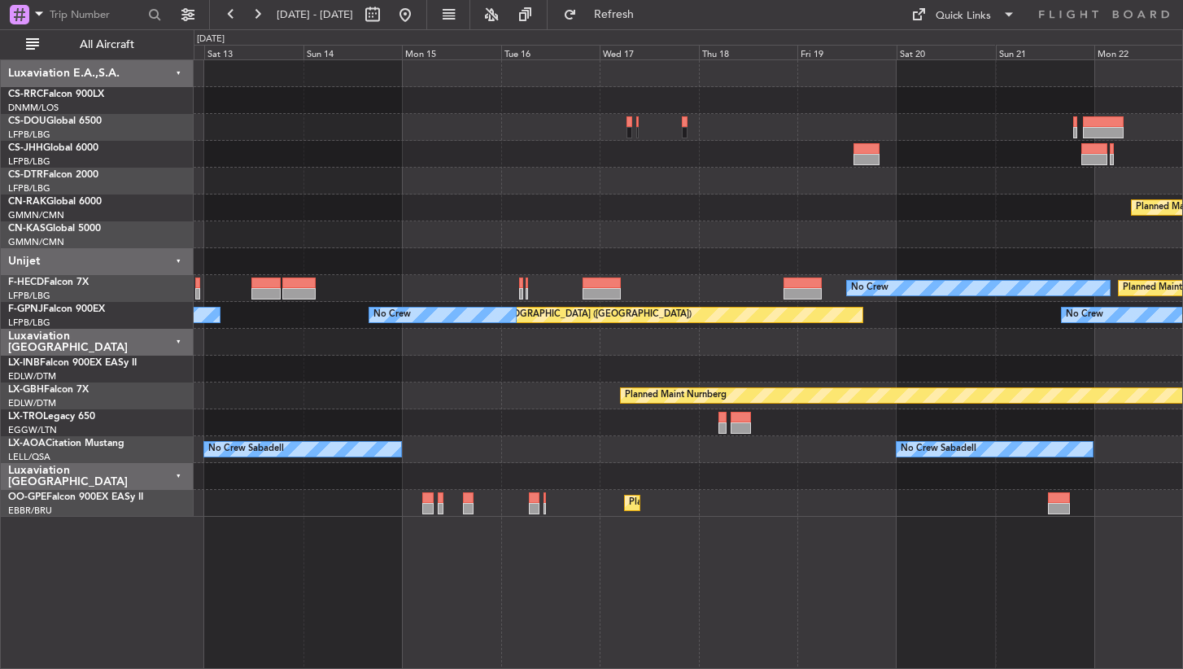
click at [769, 611] on div "Planned Maint Casablanca ([PERSON_NAME] Intl) Planned Maint [GEOGRAPHIC_DATA] (…" at bounding box center [689, 363] width 990 height 609
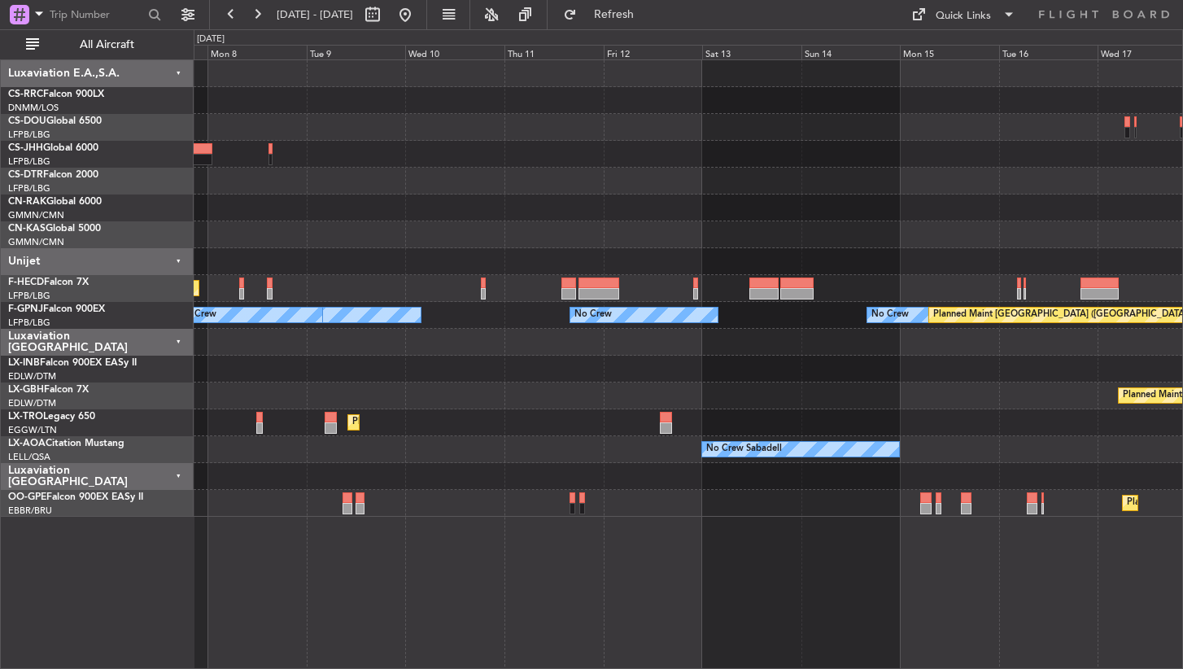
click at [840, 638] on div "Planned Maint [GEOGRAPHIC_DATA] ([GEOGRAPHIC_DATA]) No Crew No Crew No Crew No …" at bounding box center [689, 363] width 990 height 609
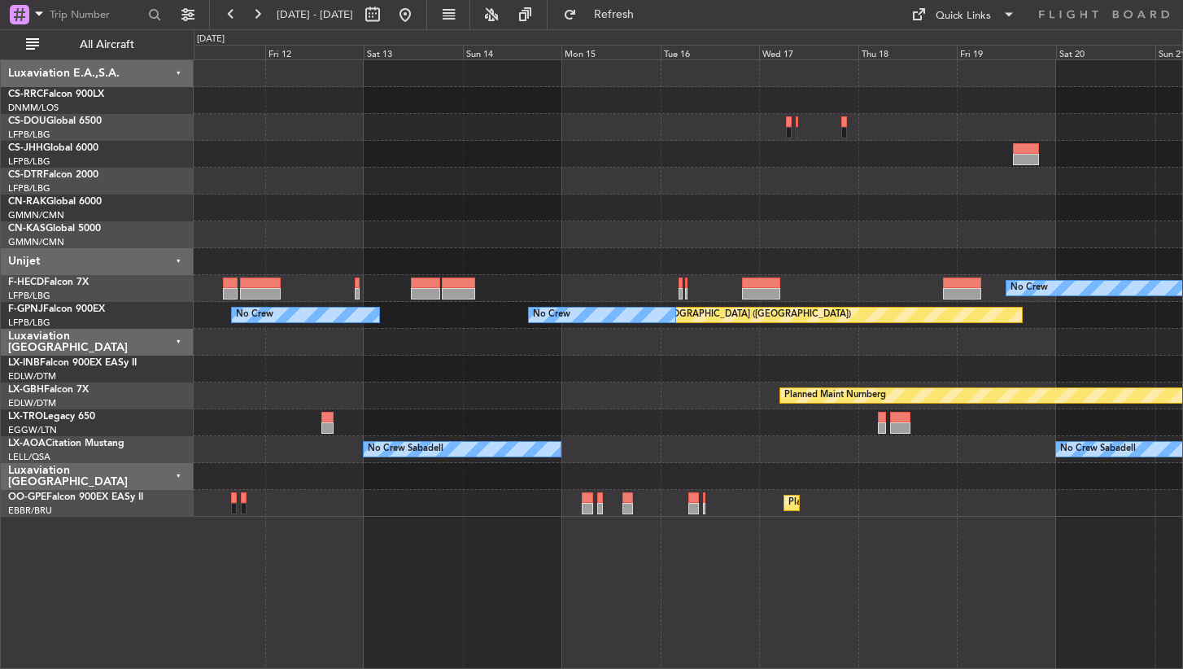
click at [712, 612] on div "Planned Maint Casablanca ([PERSON_NAME] Intl) No Crew Planned Maint [GEOGRAPHIC…" at bounding box center [689, 363] width 990 height 609
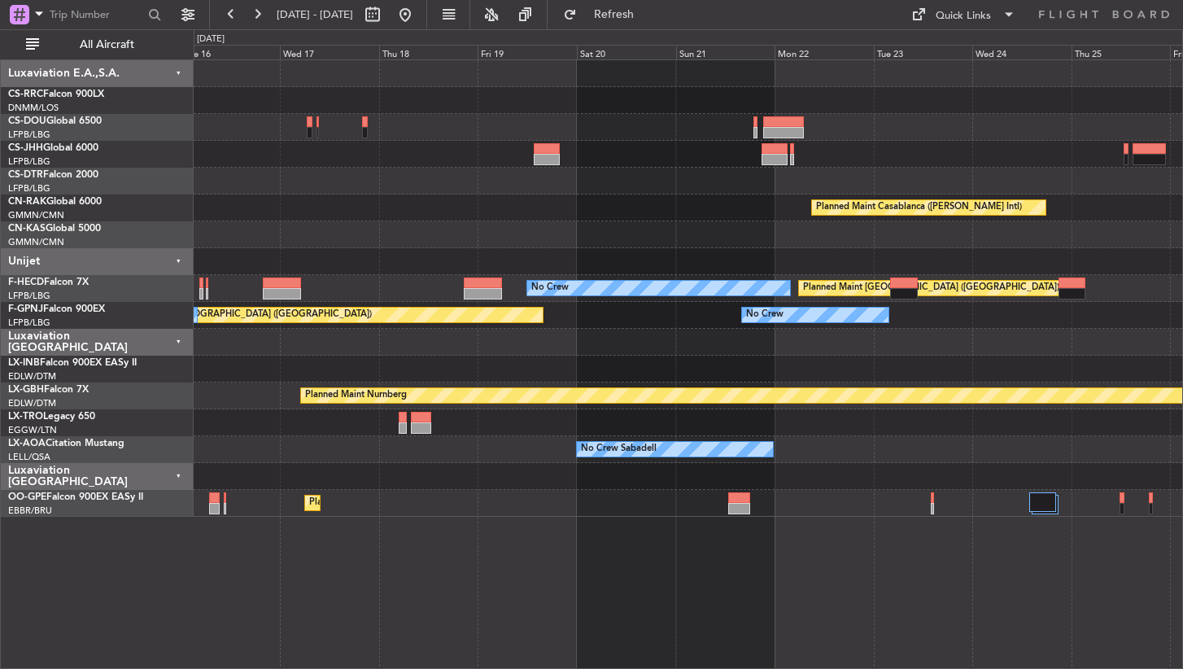
click at [581, 611] on div "Planned Maint Casablanca ([PERSON_NAME] Intl) No Crew Planned Maint [GEOGRAPHIC…" at bounding box center [689, 363] width 990 height 609
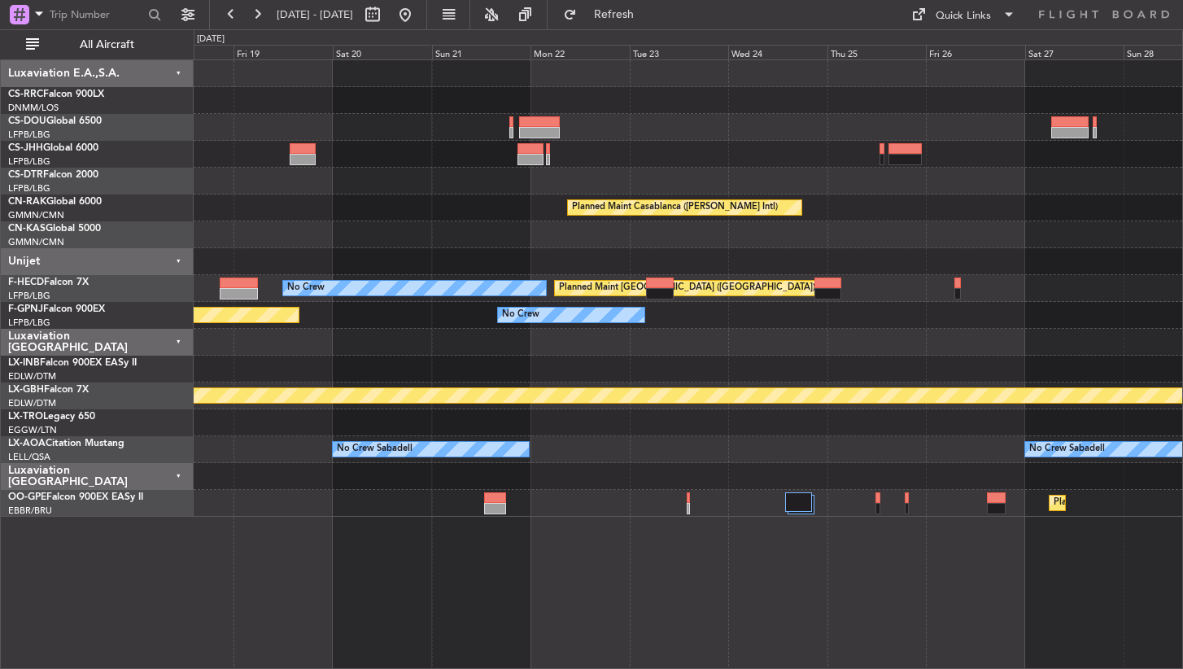
click at [320, 620] on div "Planned Maint Casablanca ([PERSON_NAME] Intl) No Crew Planned Maint [GEOGRAPHIC…" at bounding box center [689, 363] width 990 height 609
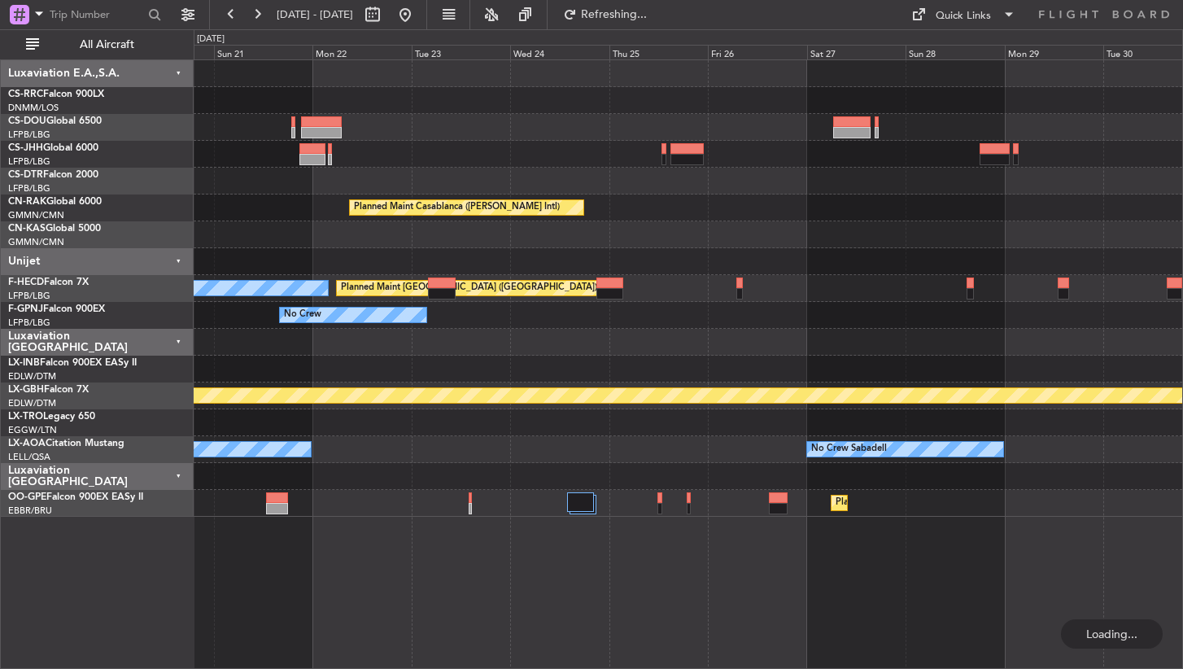
click at [601, 640] on div "Planned Maint Casablanca ([PERSON_NAME] Intl) No Crew Planned Maint [GEOGRAPHIC…" at bounding box center [689, 363] width 990 height 609
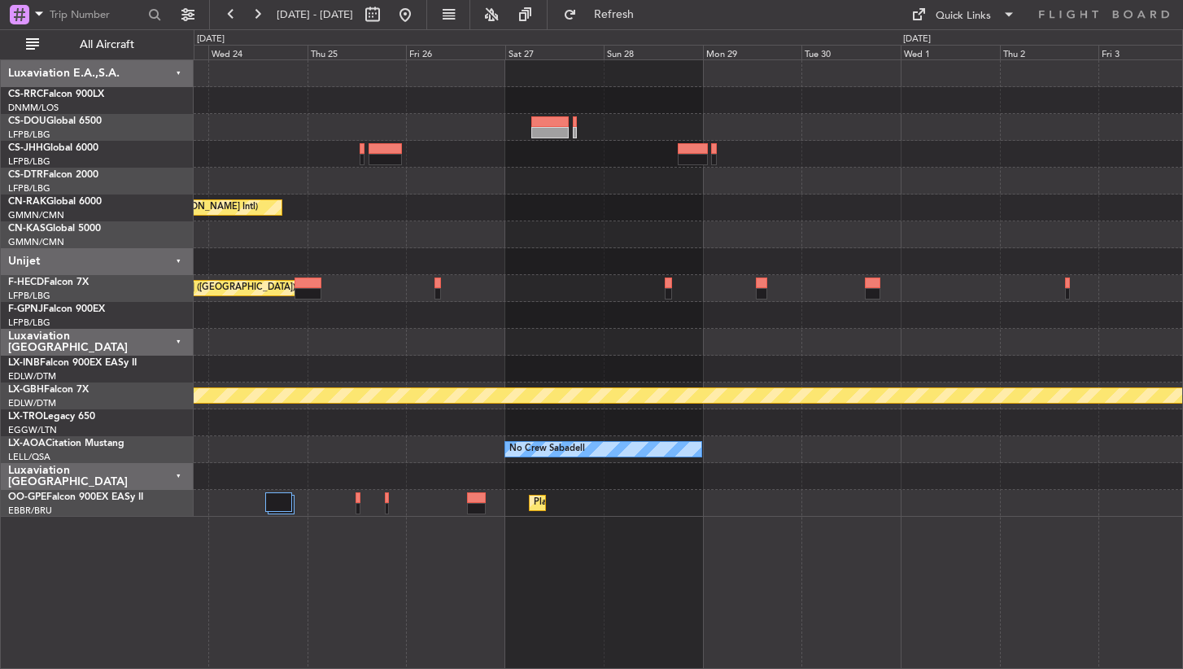
click at [0, 526] on html "[DATE] - [DATE] Refresh Quick Links All Aircraft Planned Maint Casablanca ([PER…" at bounding box center [591, 334] width 1183 height 669
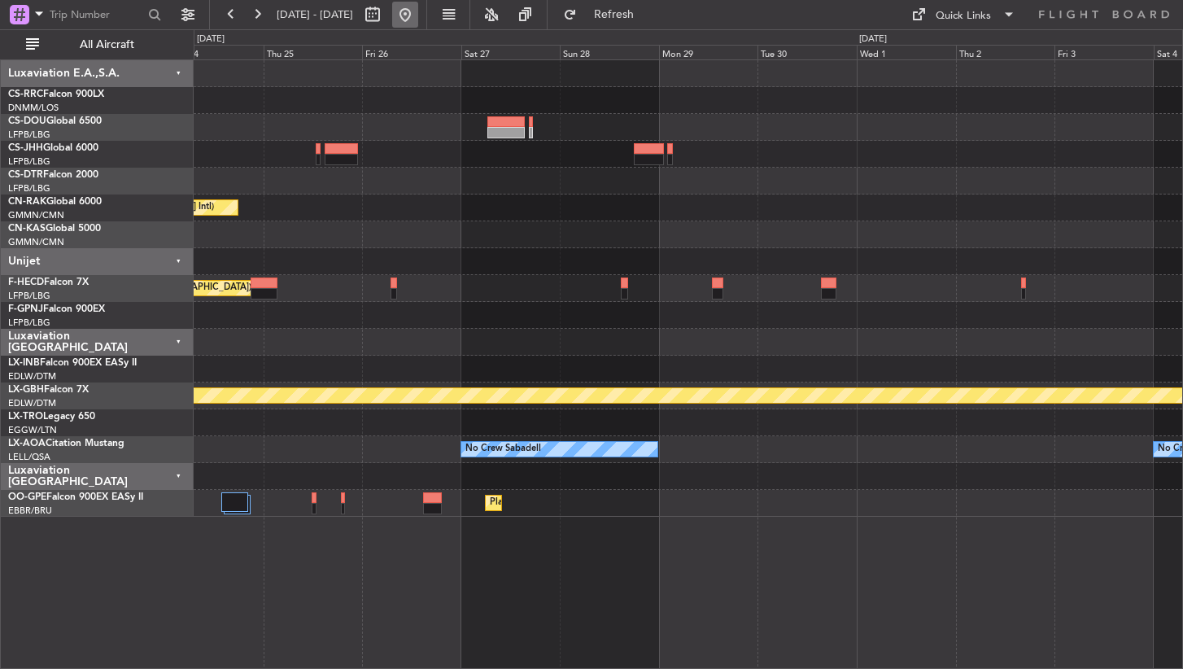
click at [418, 11] on button at bounding box center [405, 15] width 26 height 26
